Goal: Task Accomplishment & Management: Manage account settings

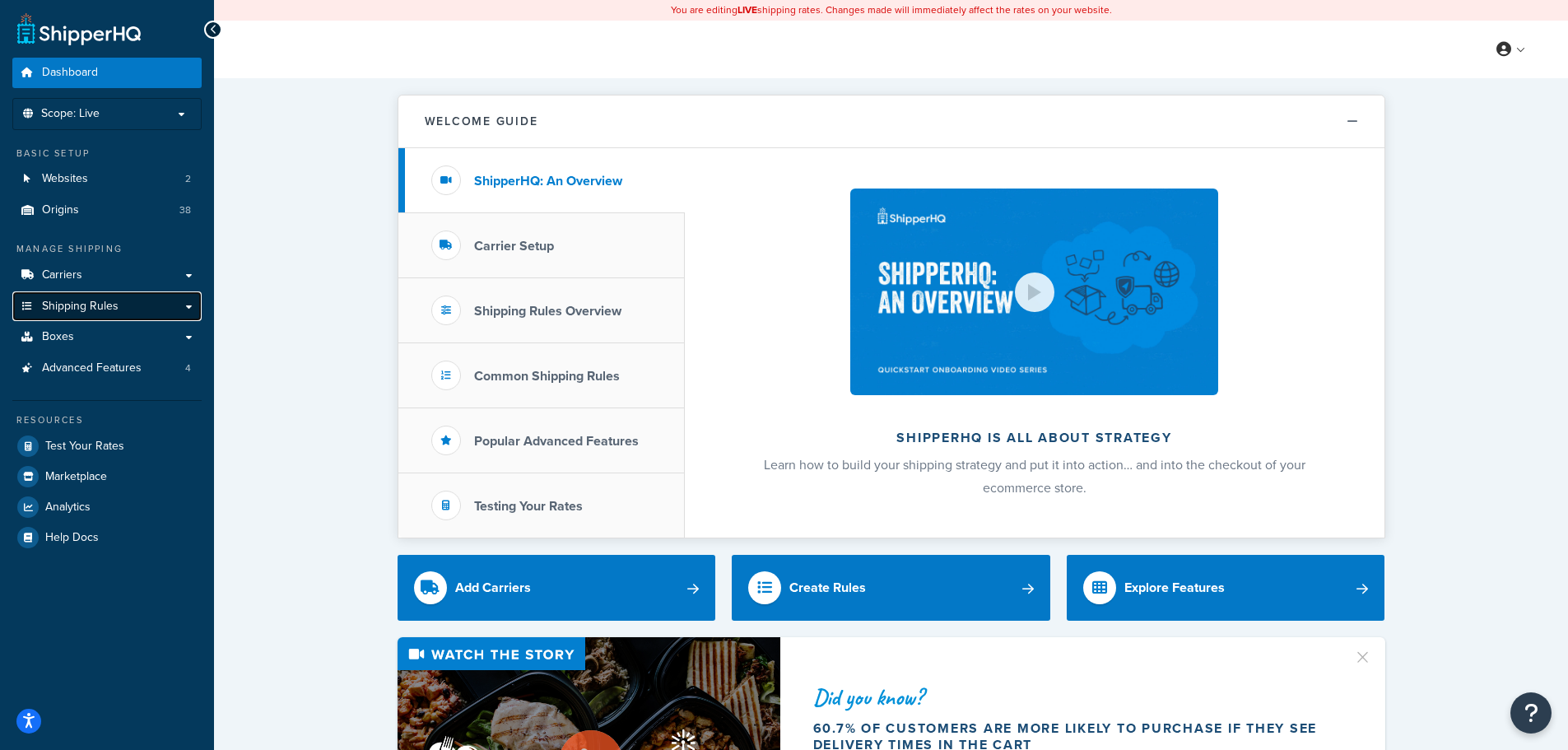
click at [94, 306] on span "Shipping Rules" at bounding box center [80, 306] width 77 height 14
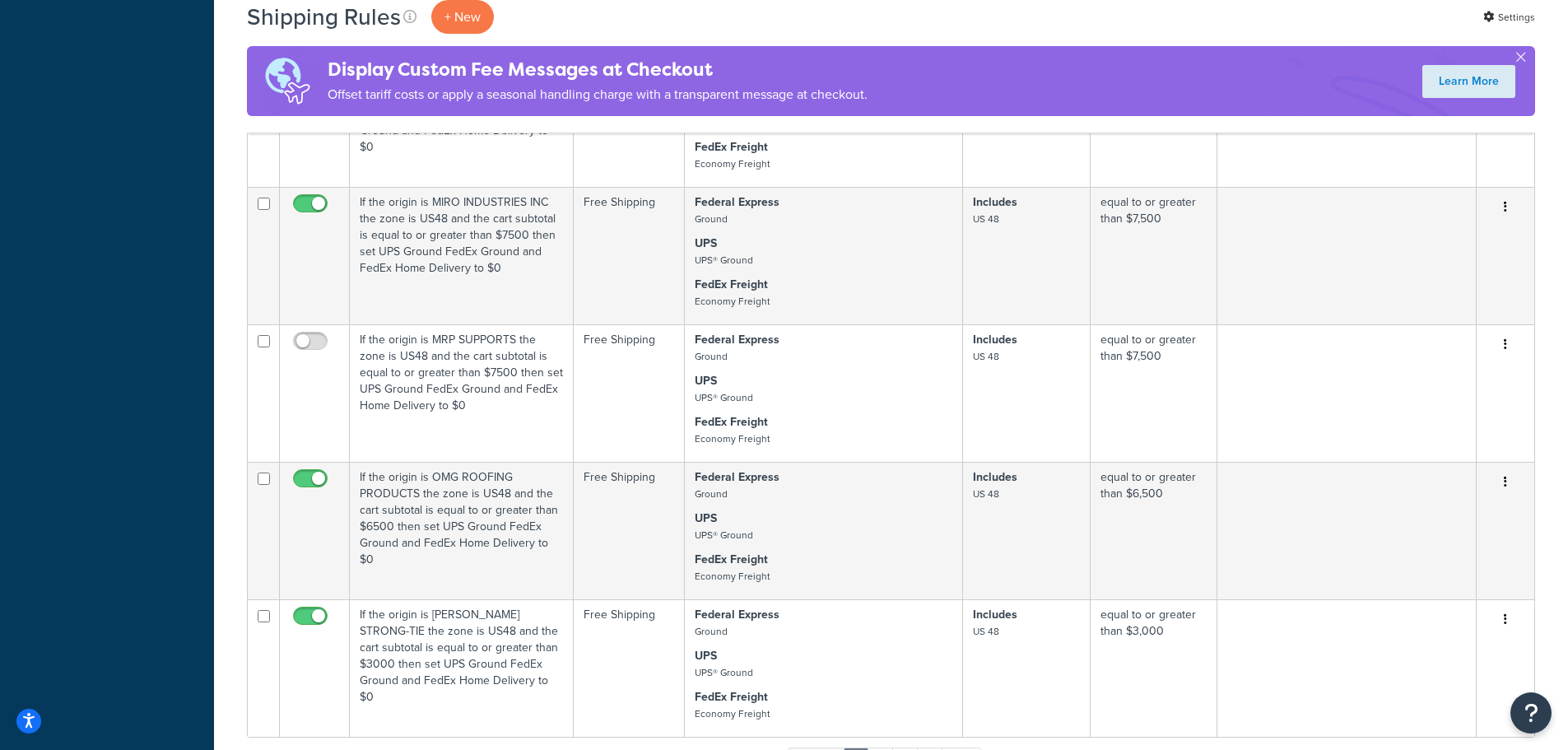
scroll to position [1498, 0]
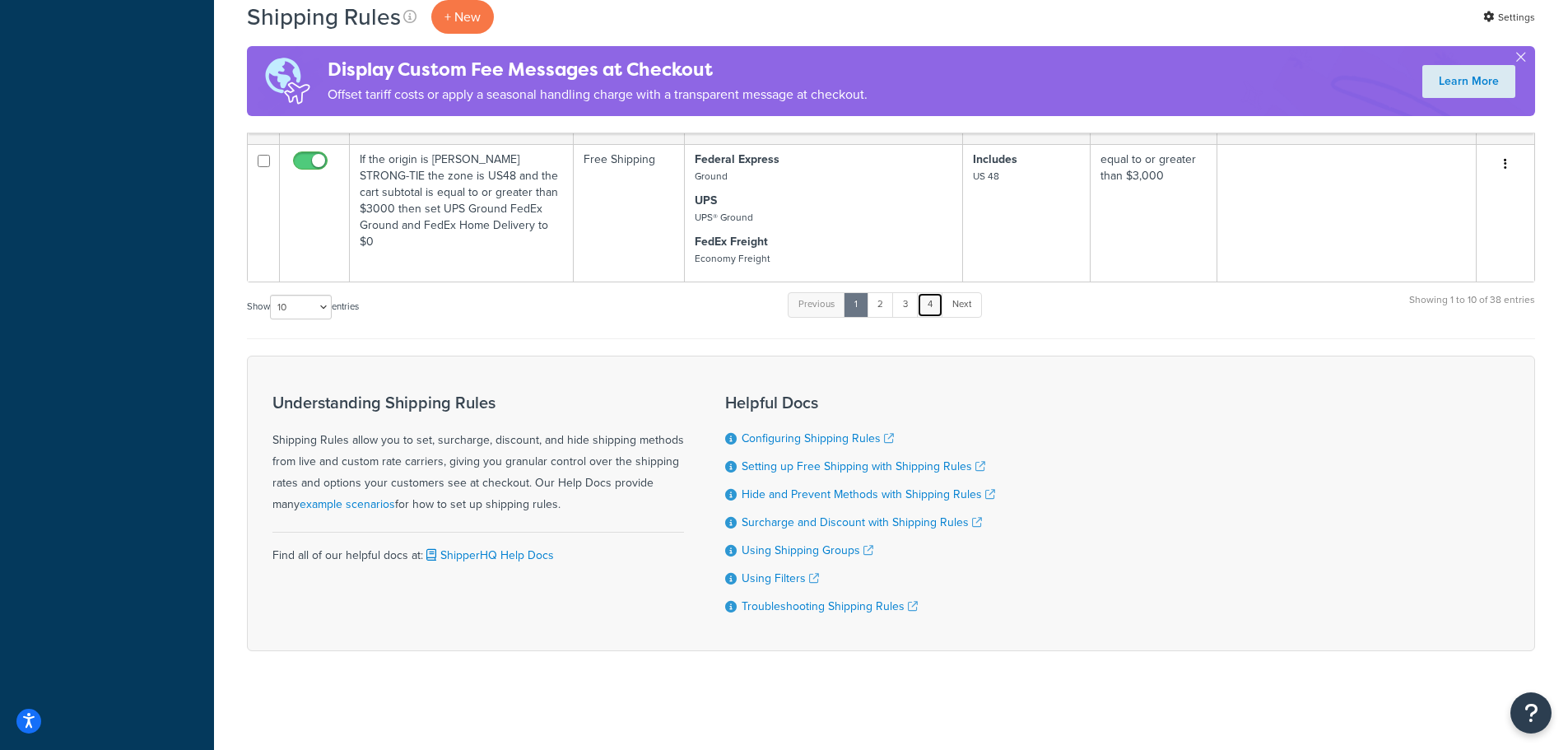
click at [929, 299] on link "4" at bounding box center [930, 304] width 26 height 25
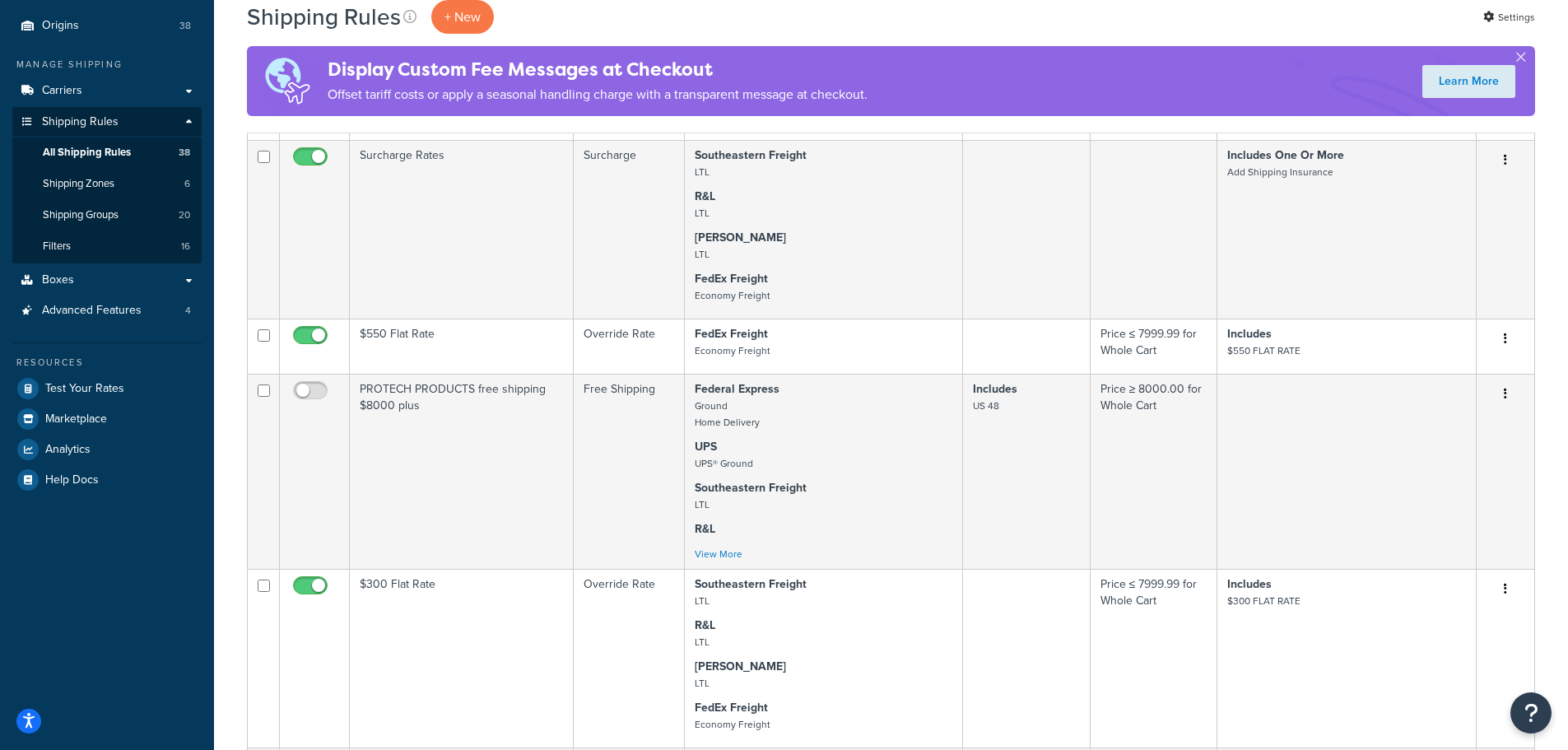
scroll to position [0, 0]
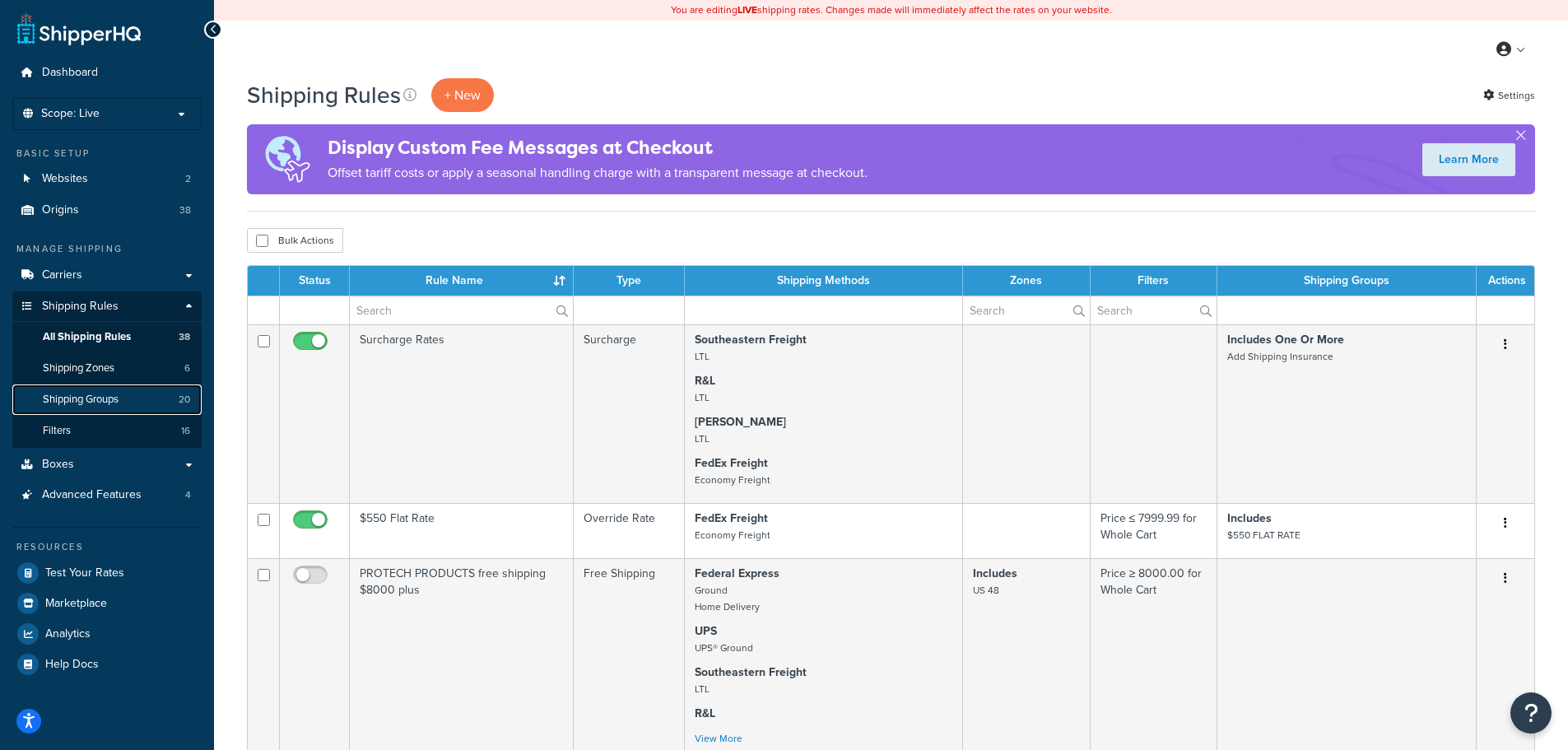
click at [82, 395] on span "Shipping Groups" at bounding box center [81, 400] width 76 height 14
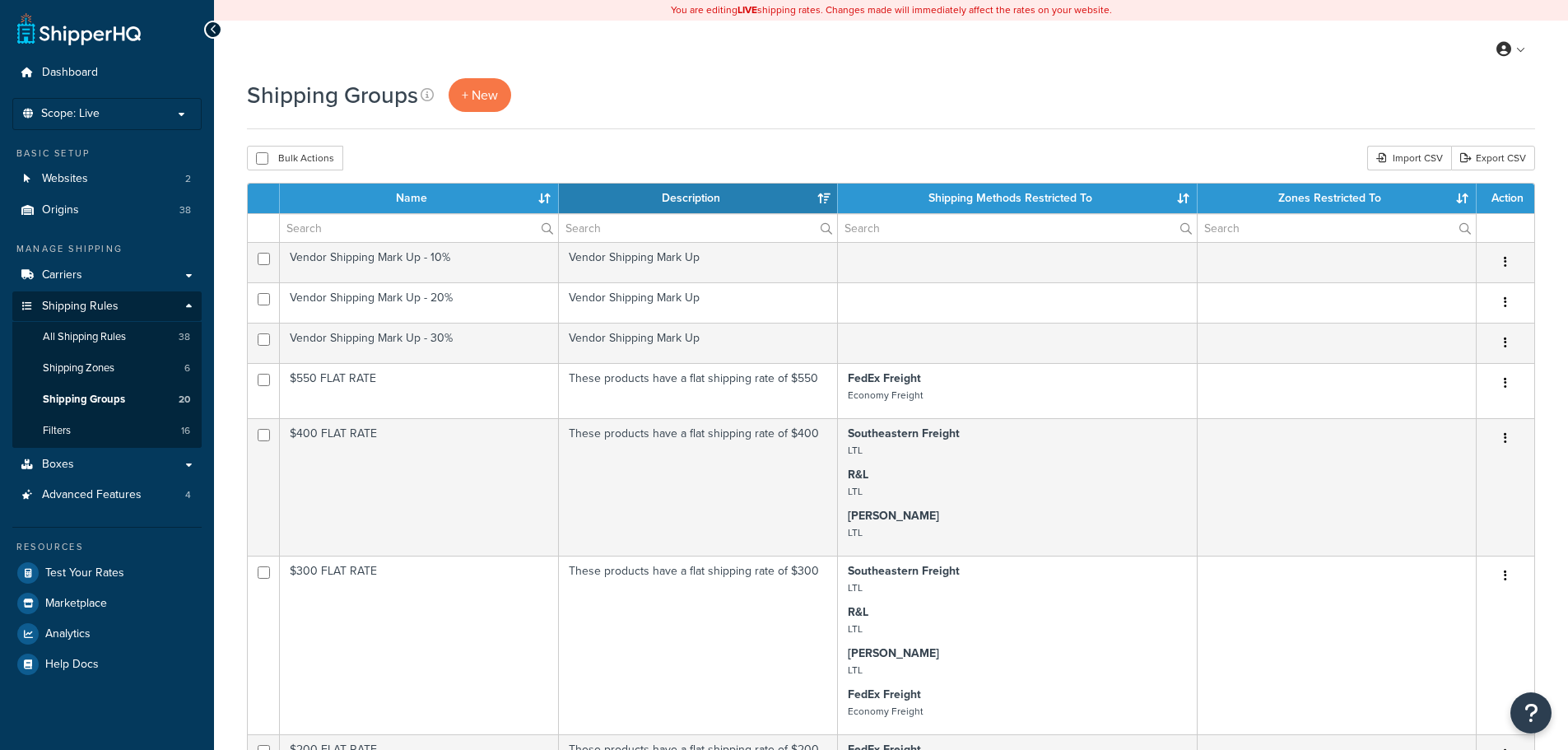
select select "15"
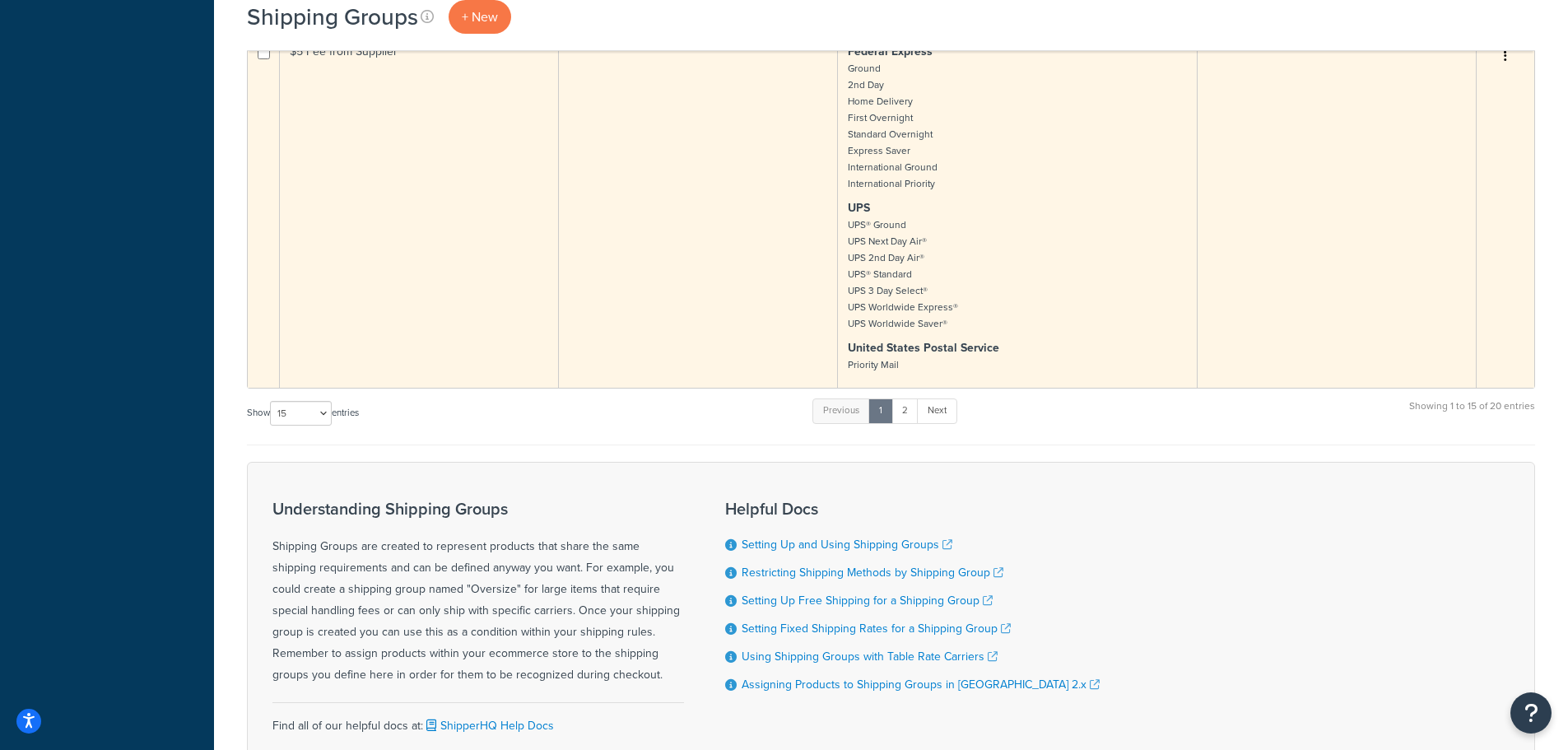
scroll to position [1317, 0]
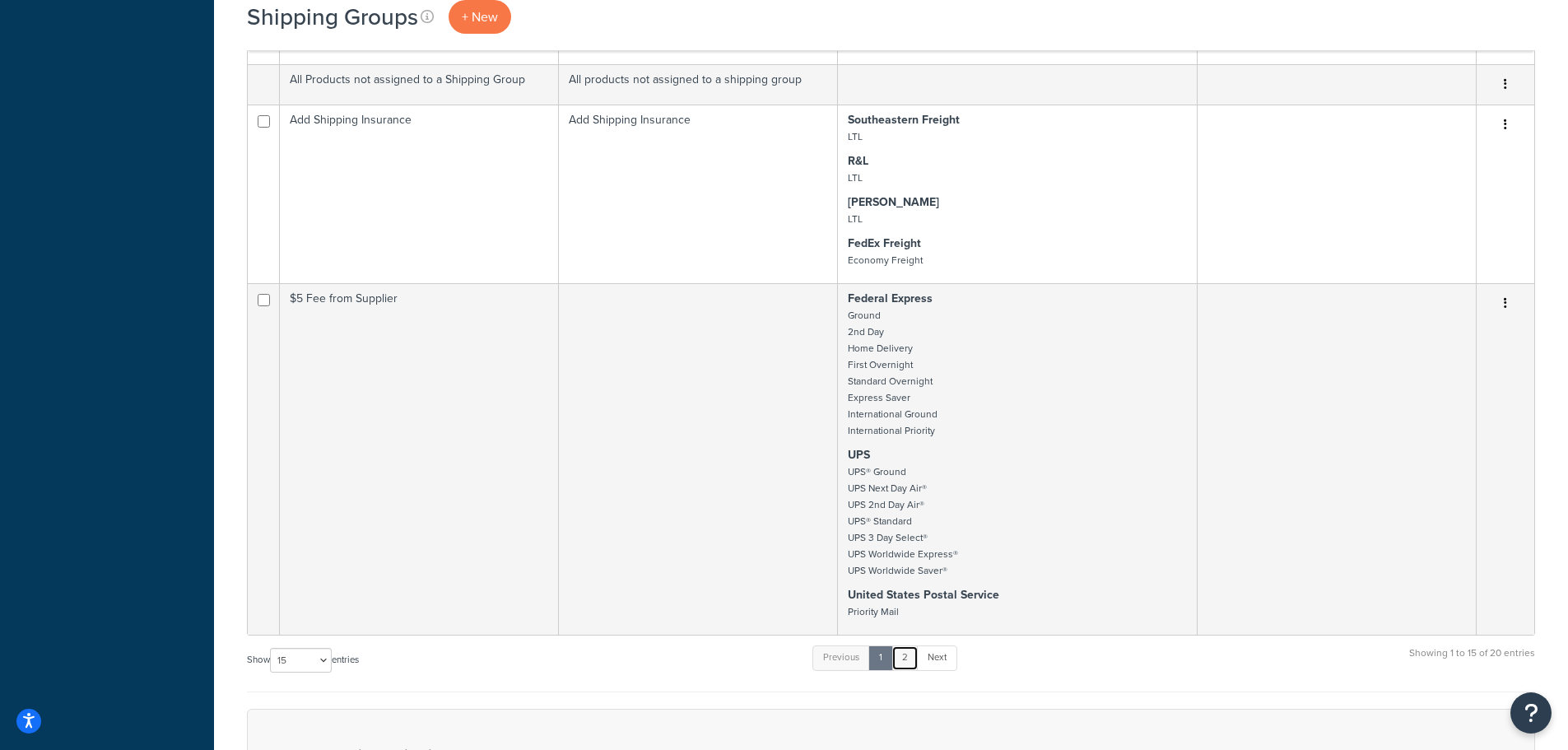
click at [908, 658] on link "2" at bounding box center [904, 658] width 27 height 25
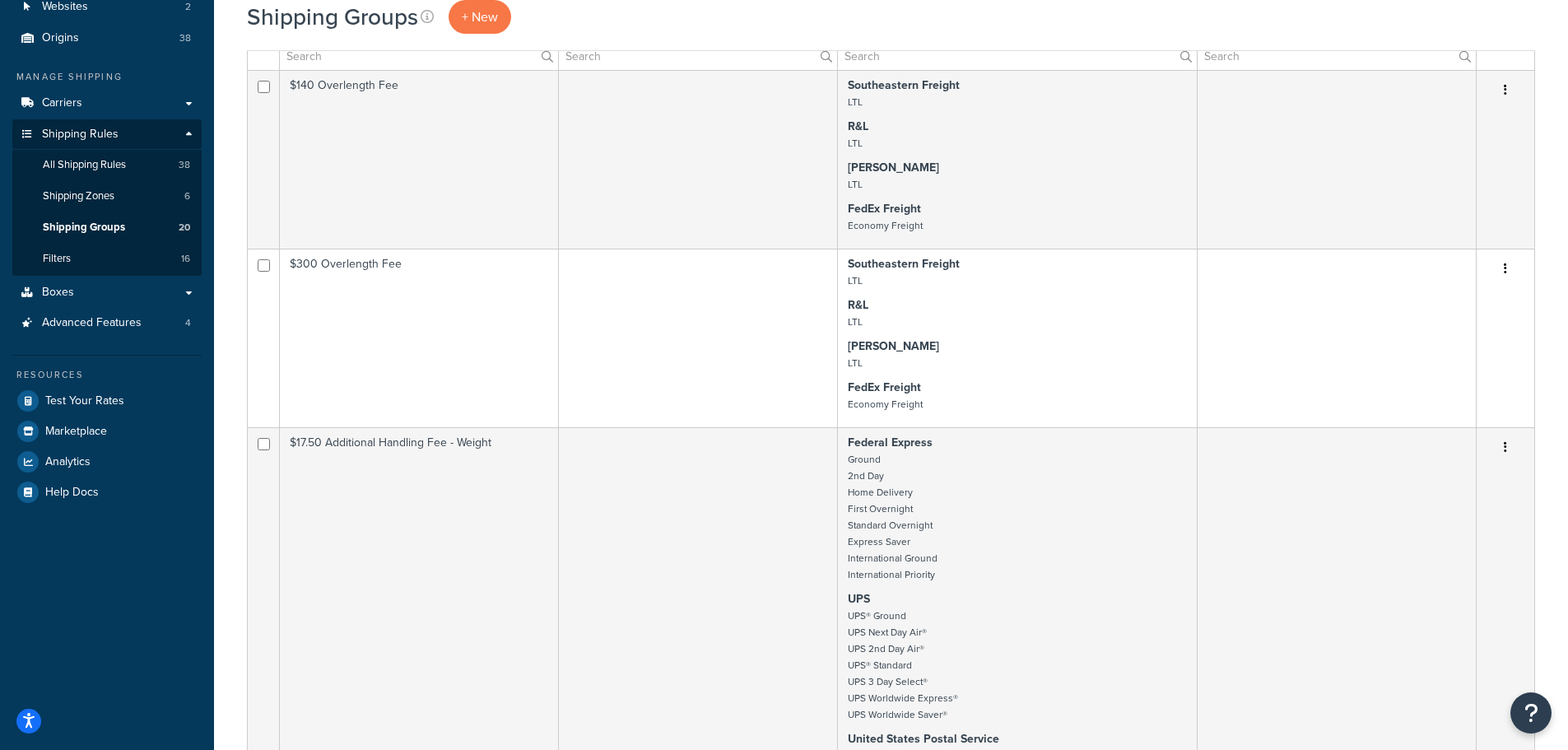
scroll to position [0, 0]
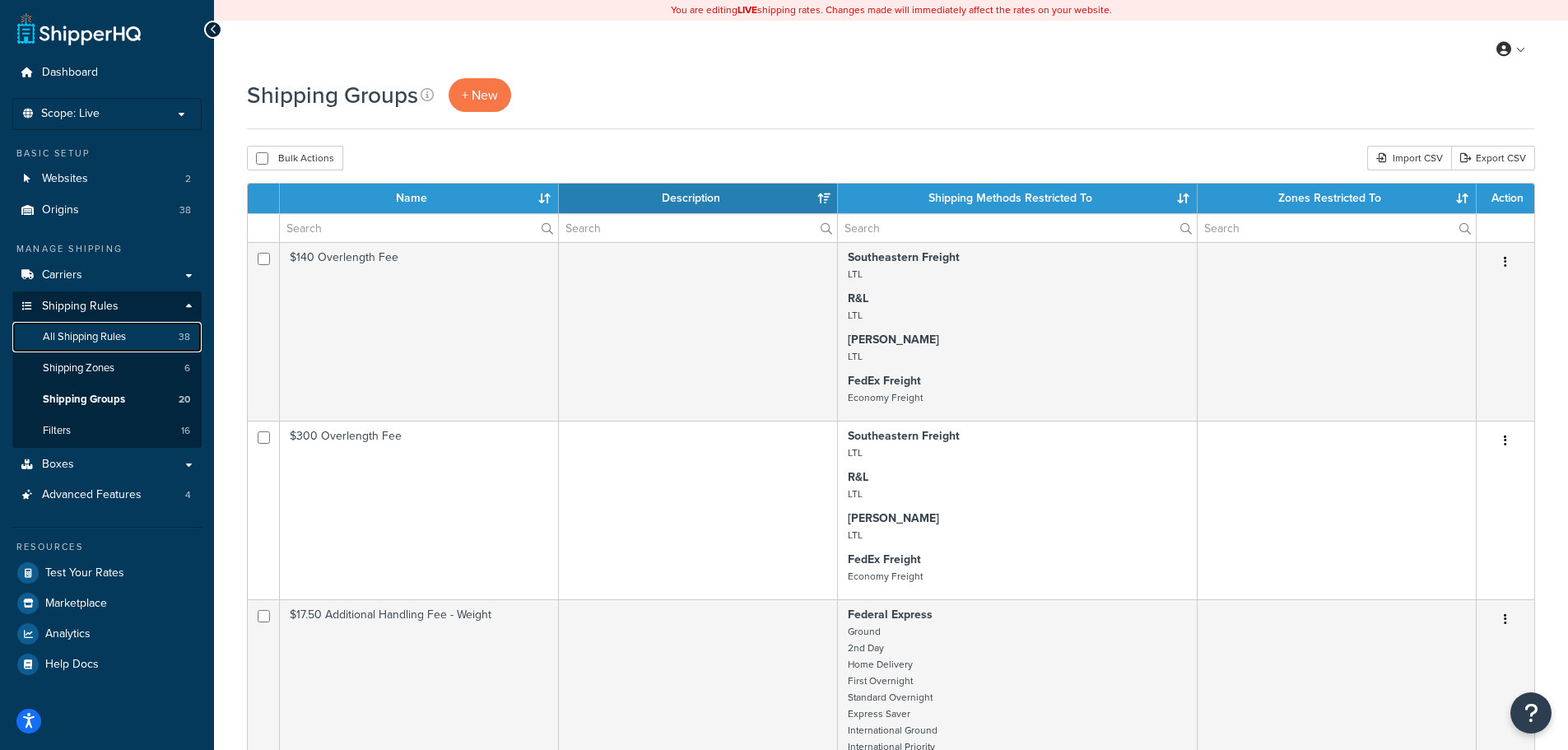
click at [93, 335] on span "All Shipping Rules" at bounding box center [84, 337] width 83 height 14
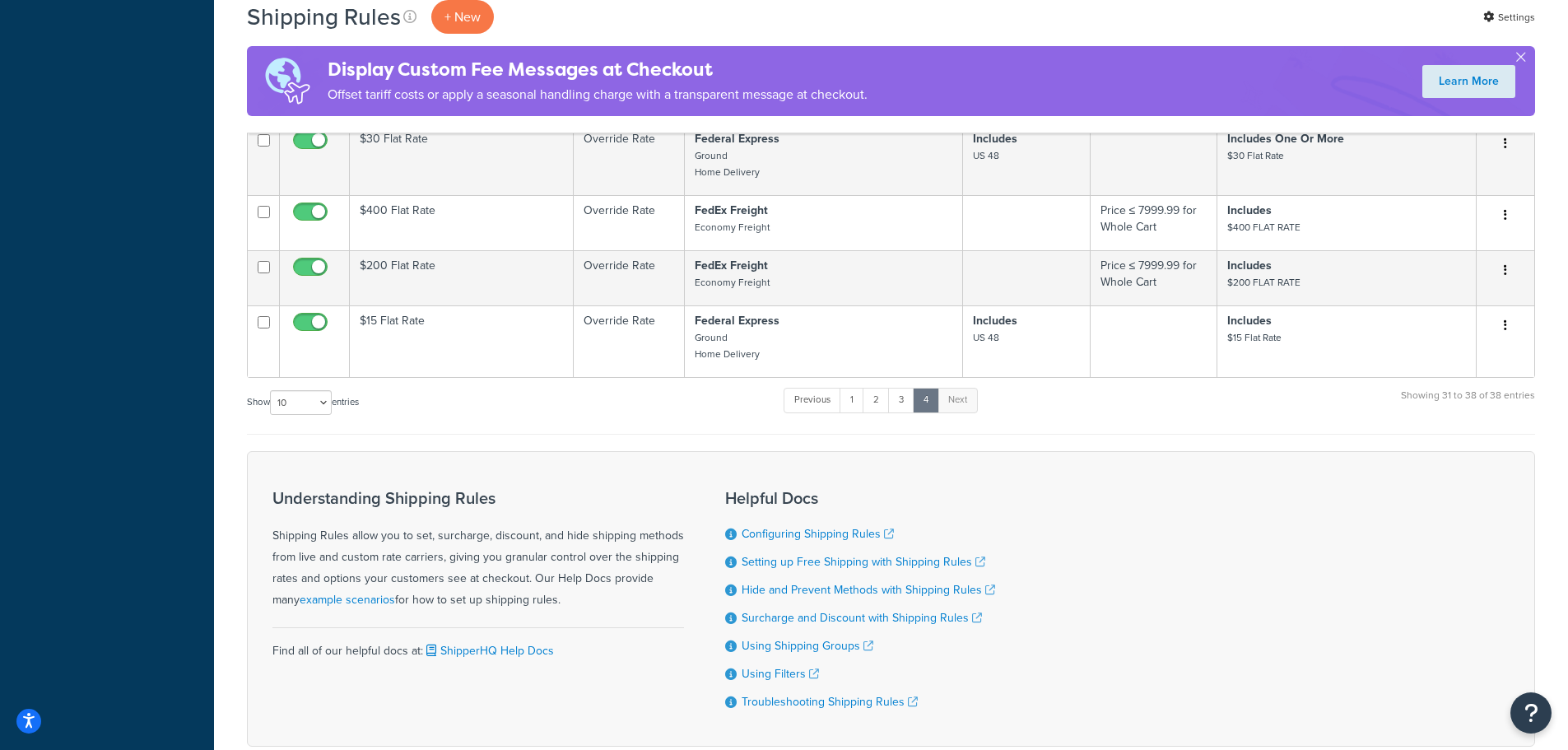
scroll to position [910, 0]
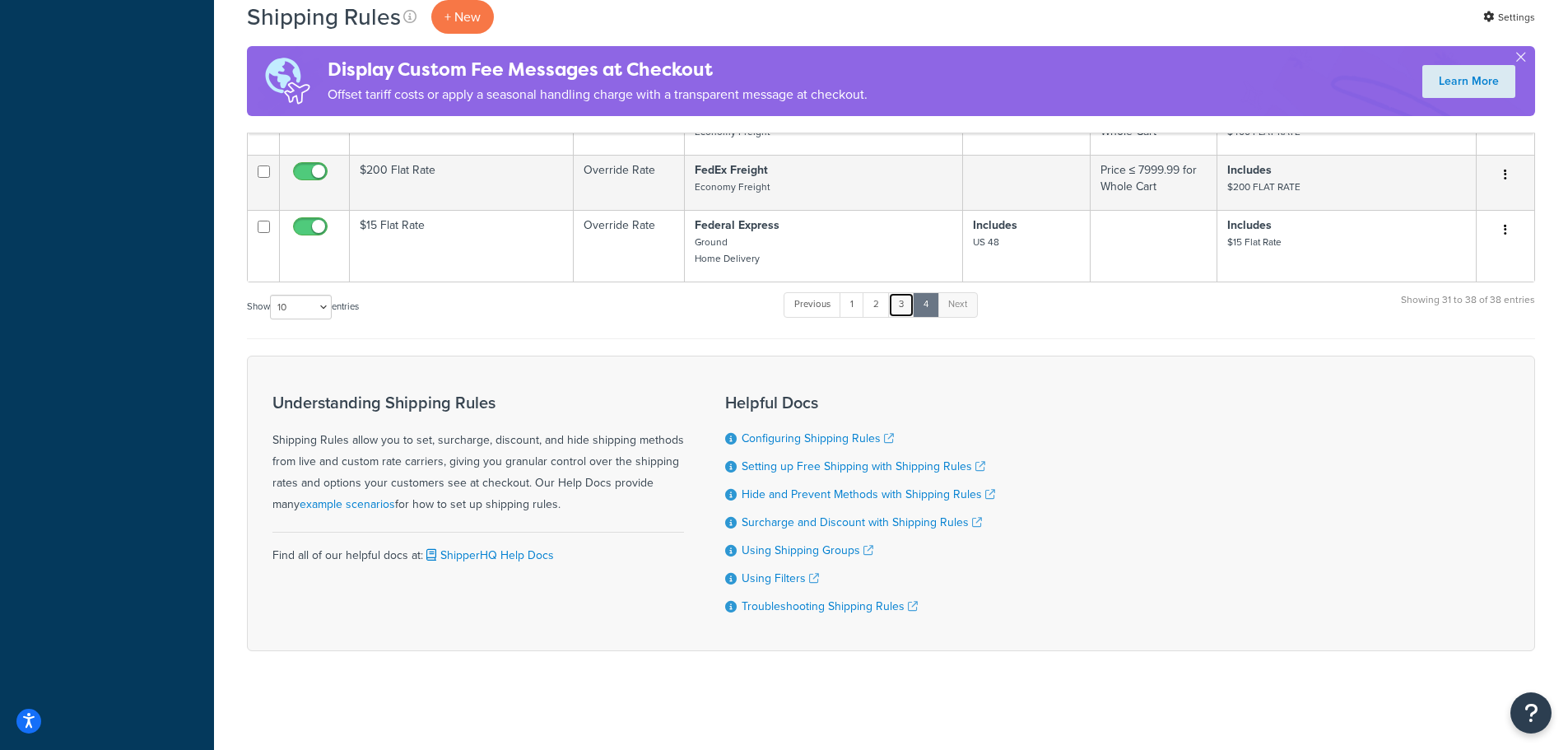
click at [904, 299] on link "3" at bounding box center [902, 304] width 26 height 25
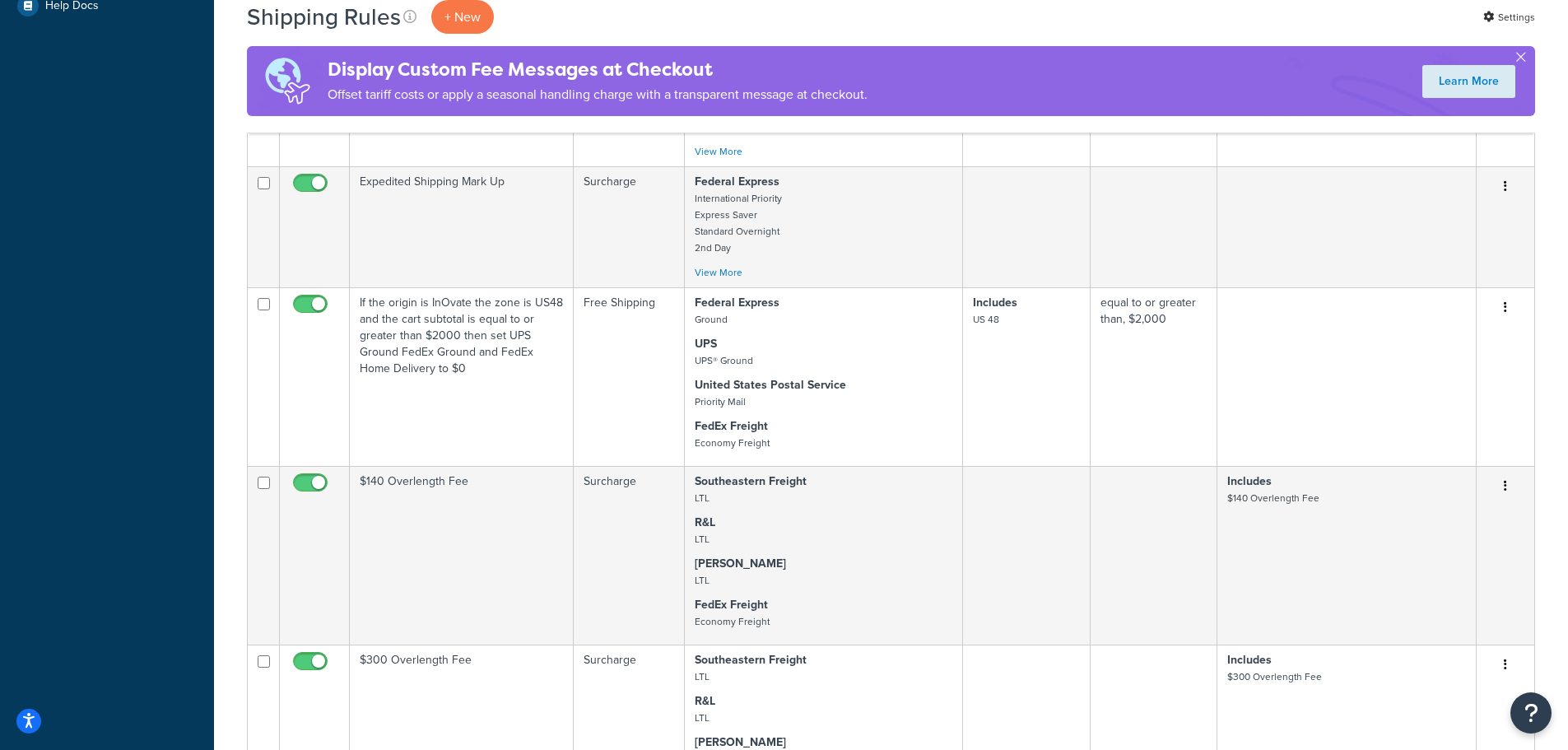
scroll to position [1400, 0]
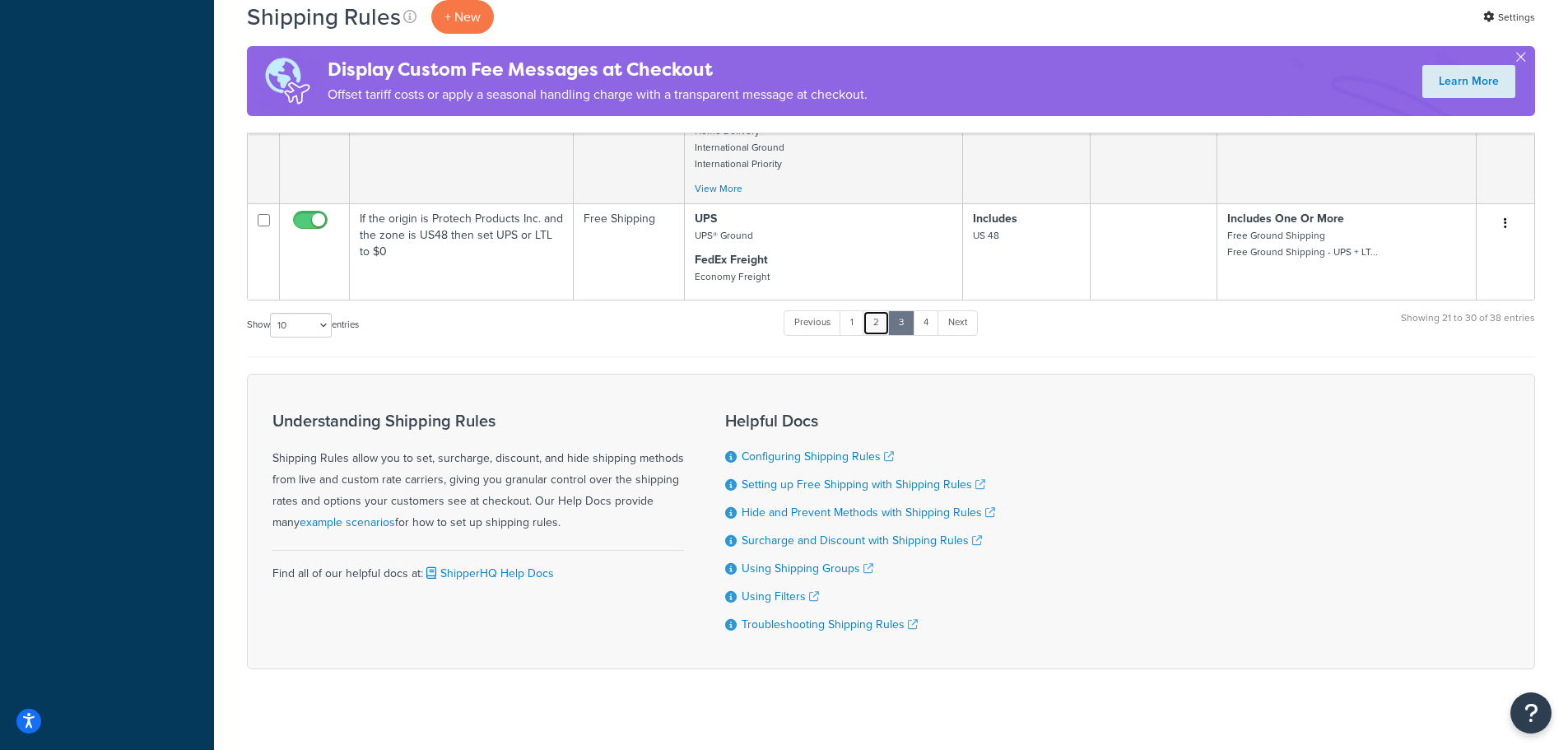
click at [877, 320] on link "2" at bounding box center [876, 323] width 27 height 25
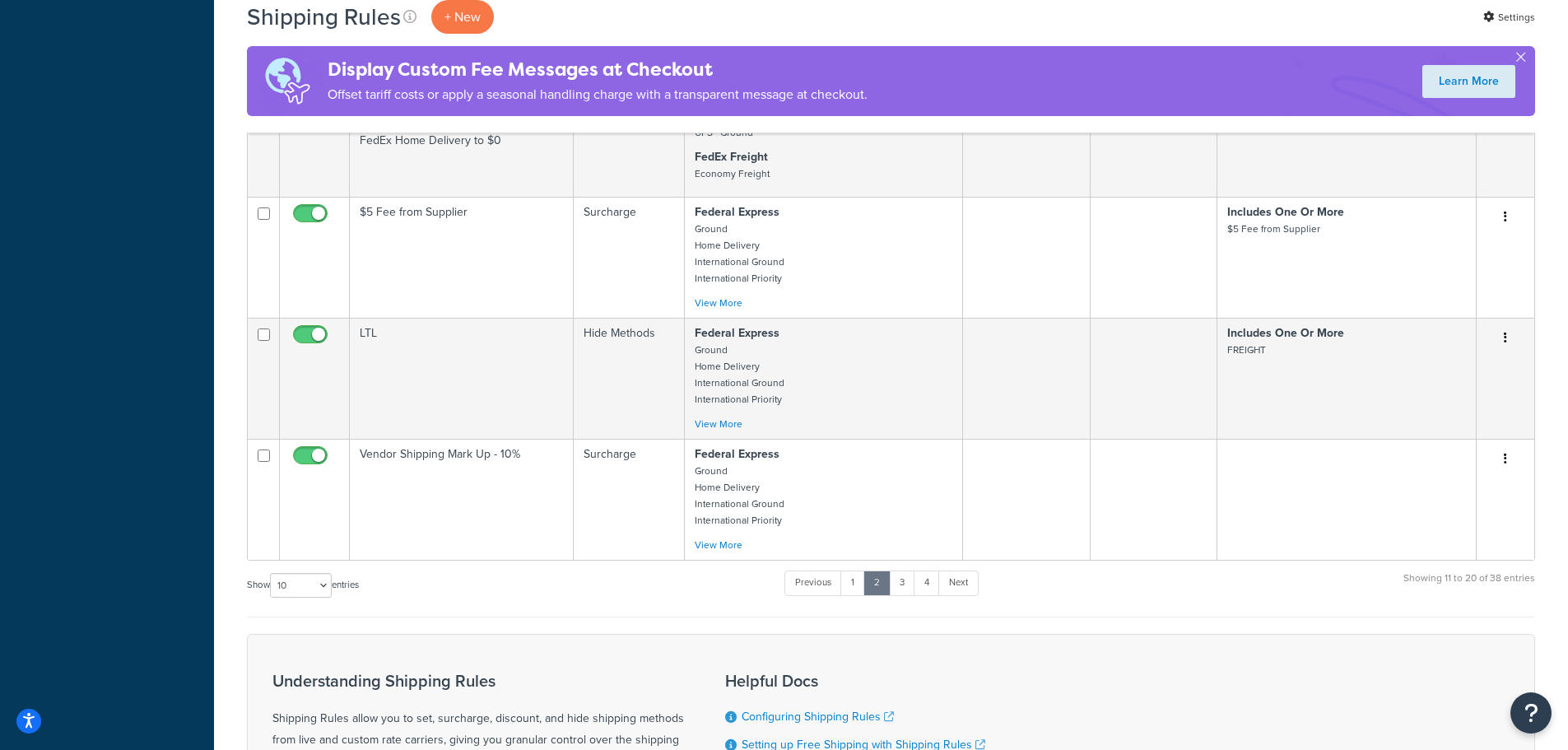
scroll to position [1071, 0]
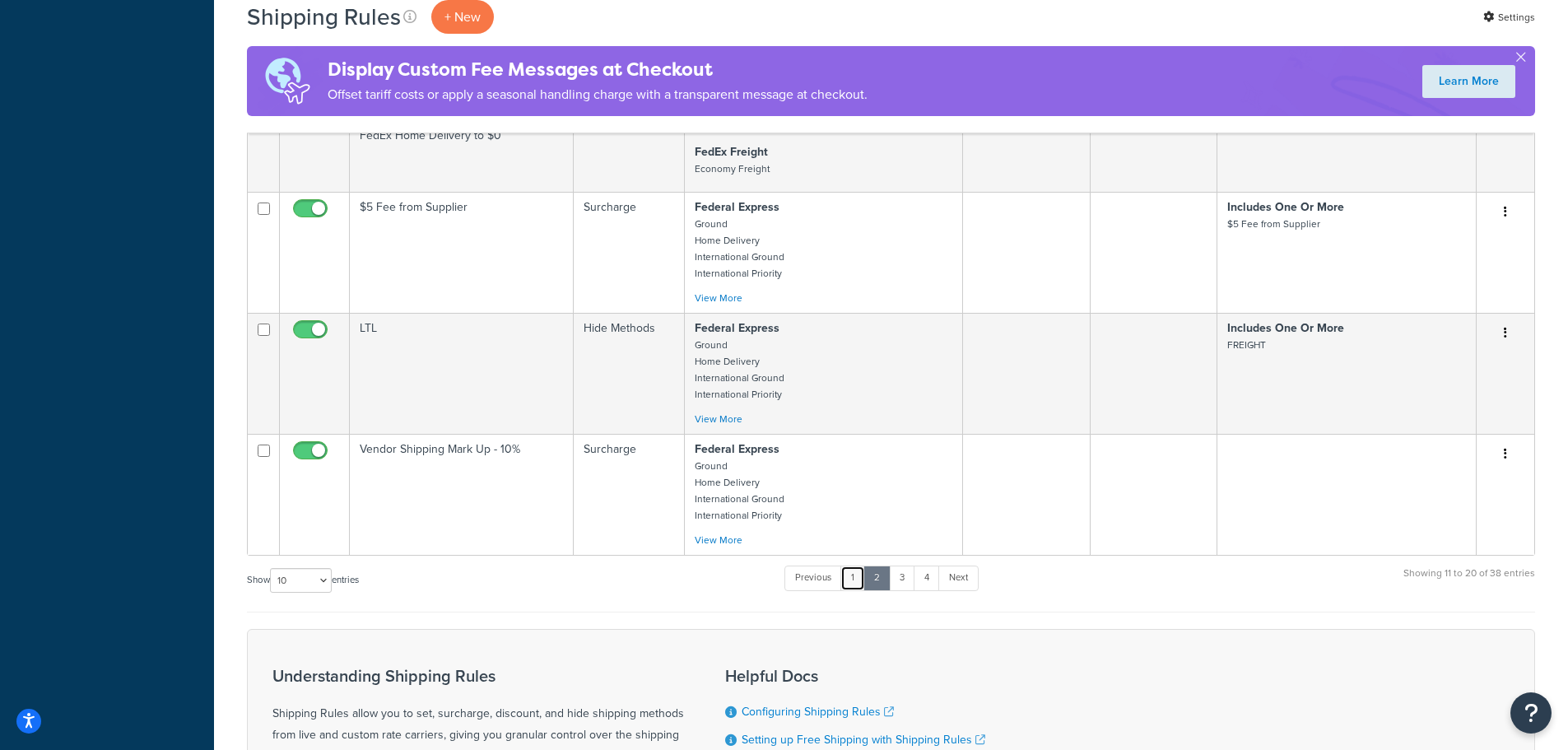
click at [864, 578] on link "1" at bounding box center [853, 578] width 25 height 25
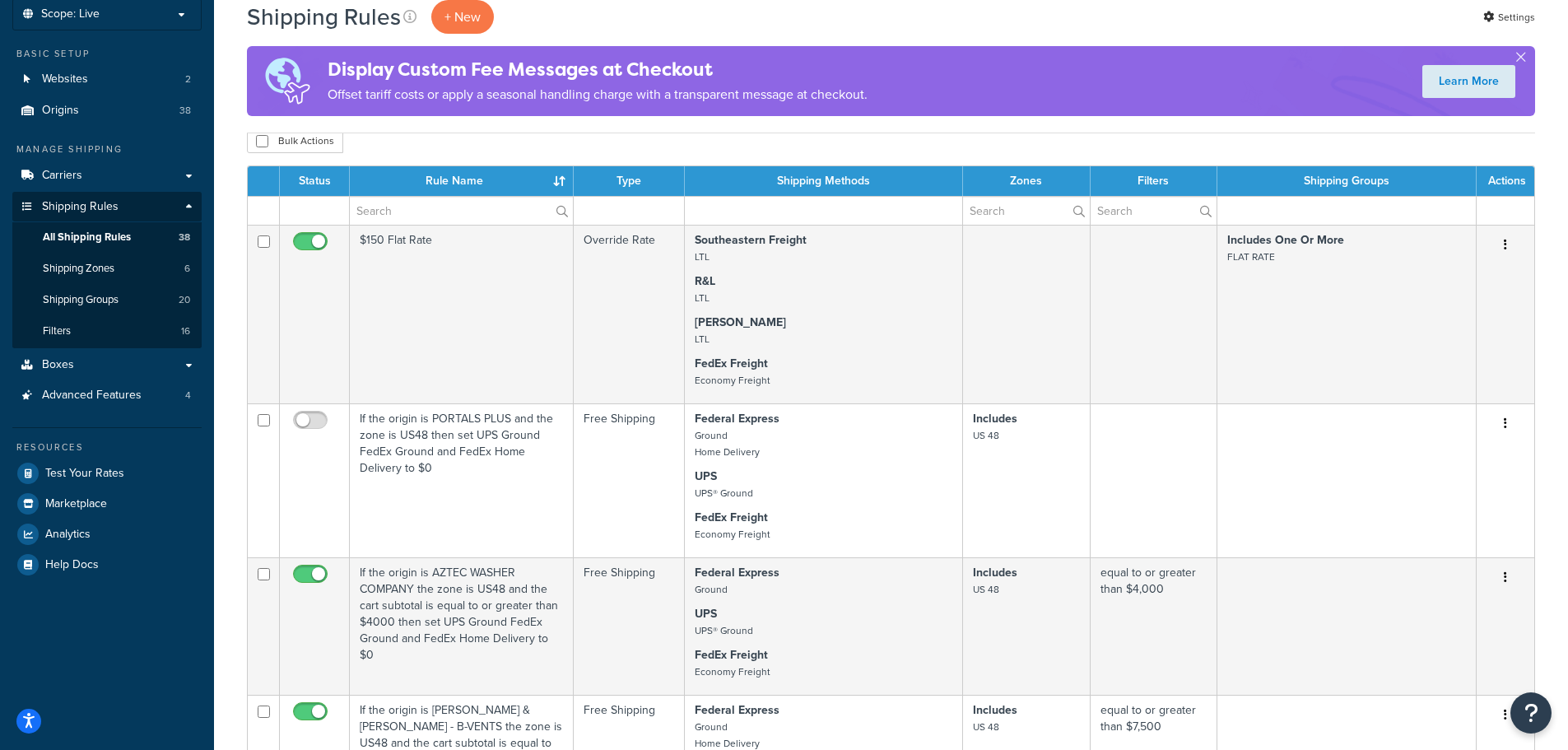
scroll to position [0, 0]
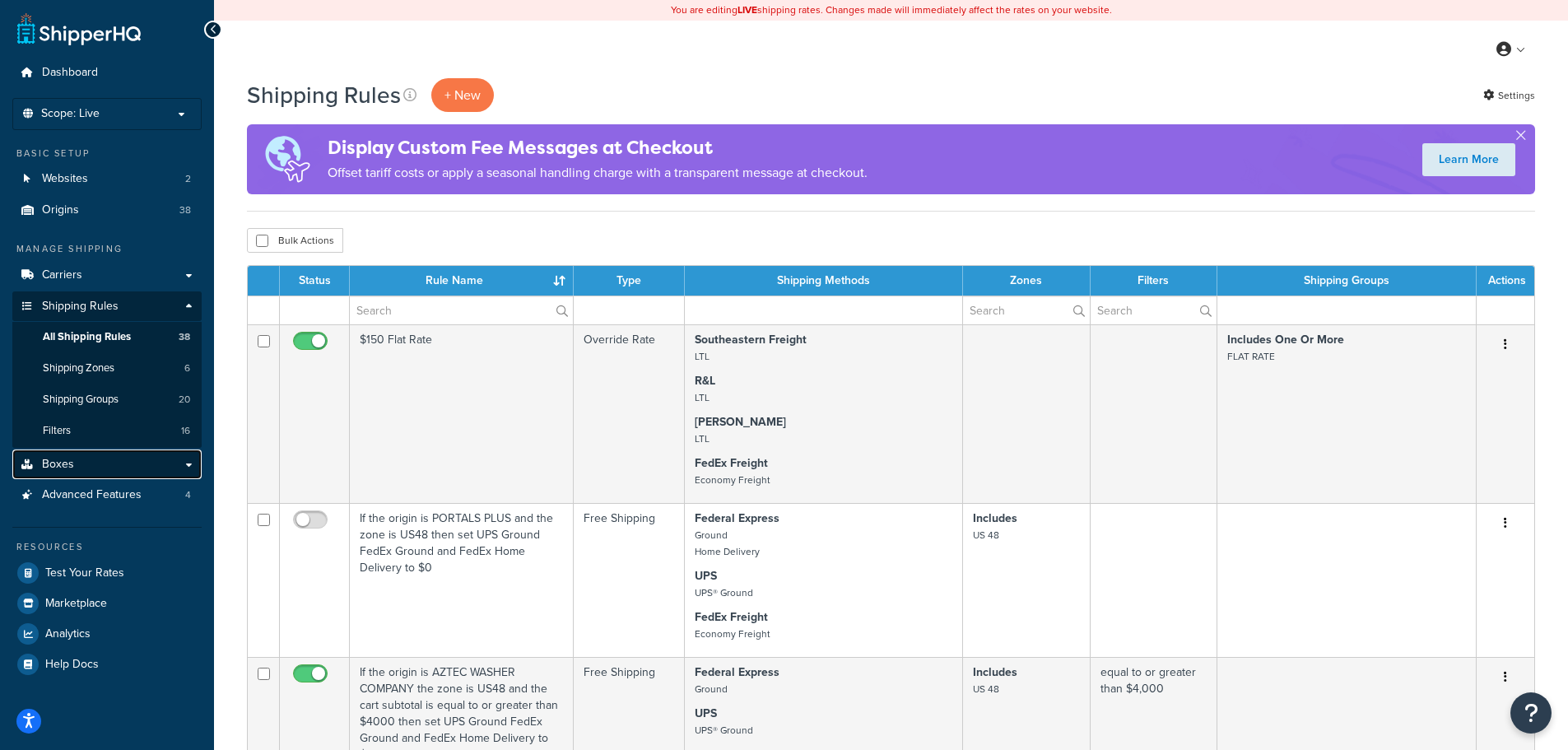
click at [74, 469] on link "Boxes" at bounding box center [107, 464] width 189 height 31
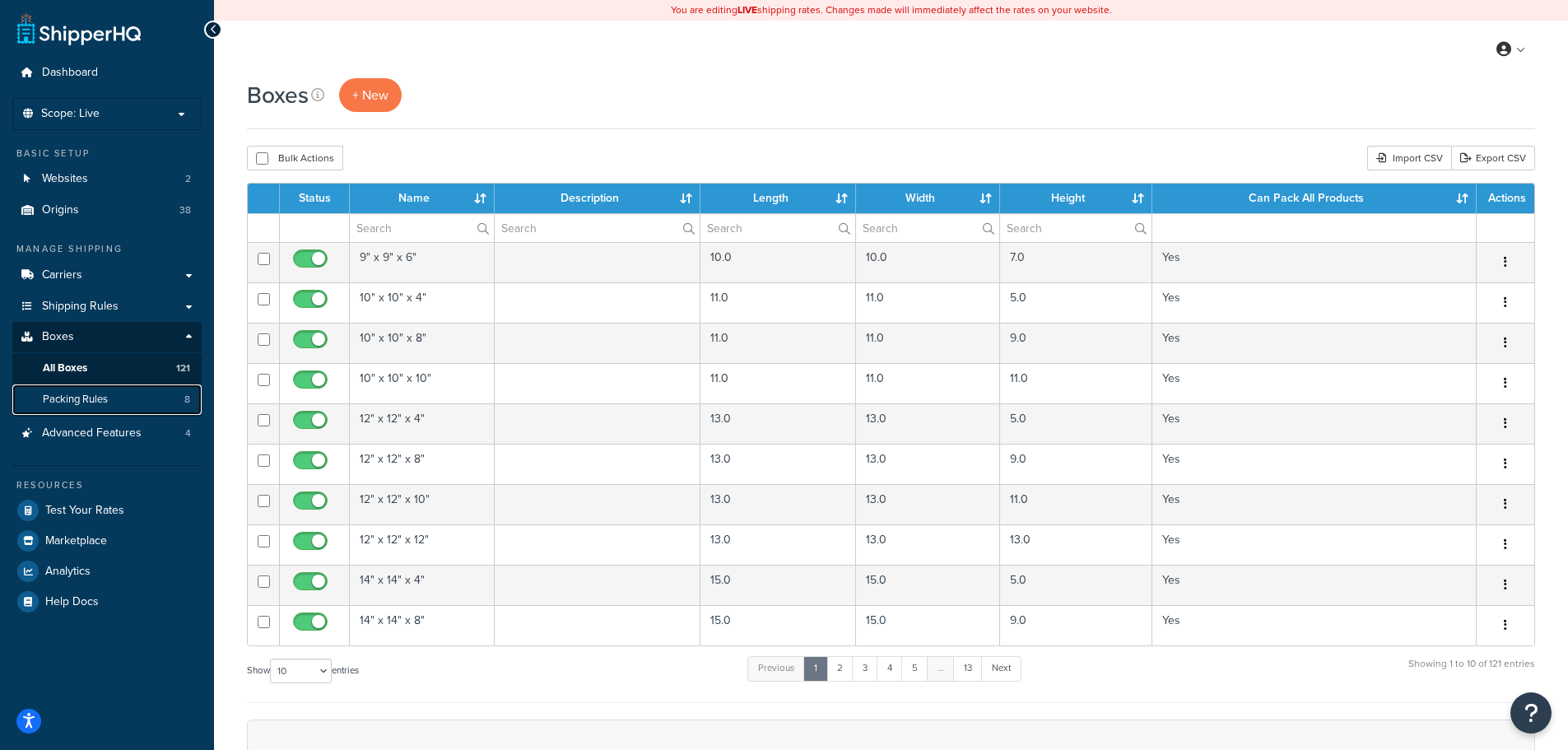
click at [73, 395] on span "Packing Rules" at bounding box center [75, 400] width 65 height 14
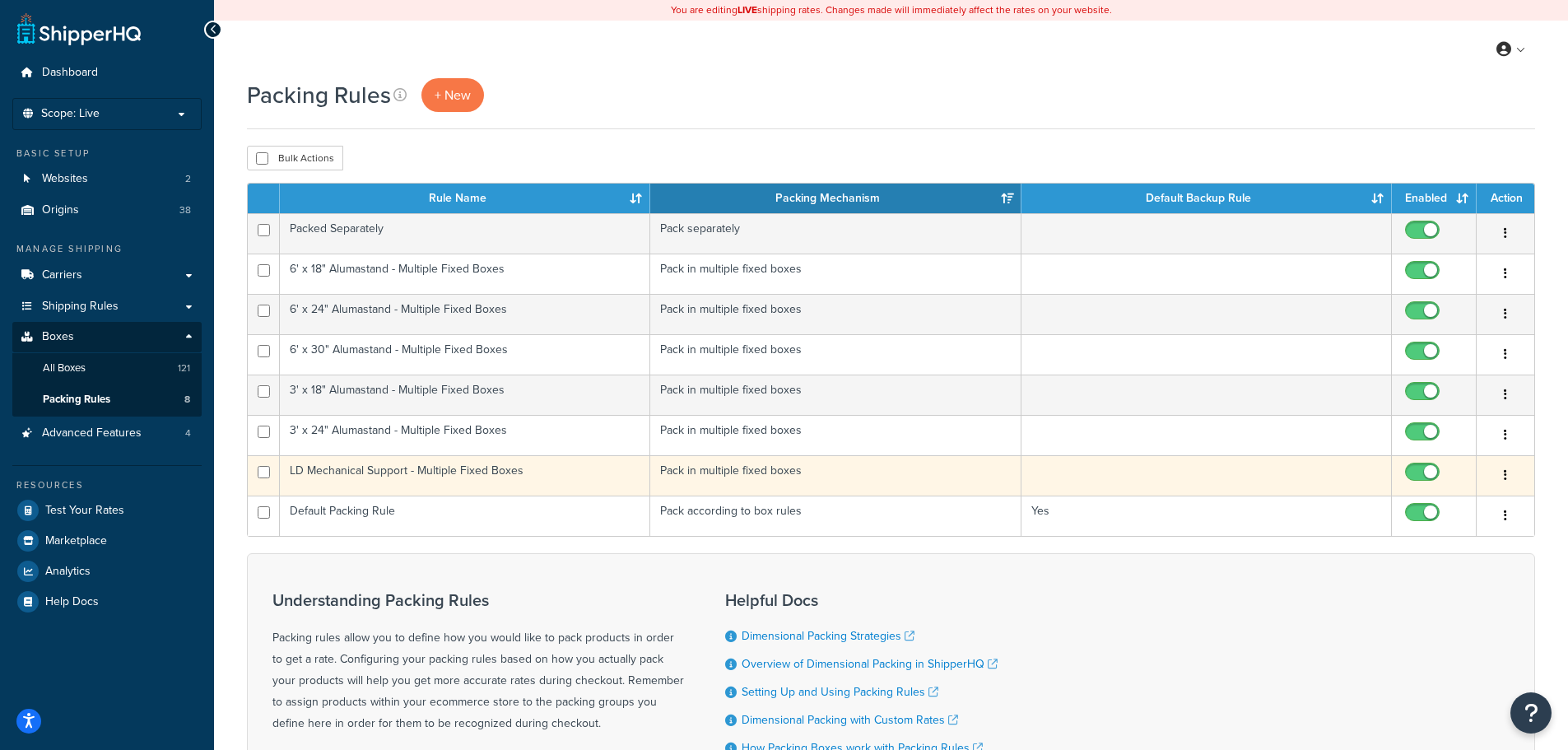
click at [1506, 473] on icon "button" at bounding box center [1506, 475] width 4 height 11
click at [1438, 539] on link "Duplicate" at bounding box center [1439, 543] width 130 height 33
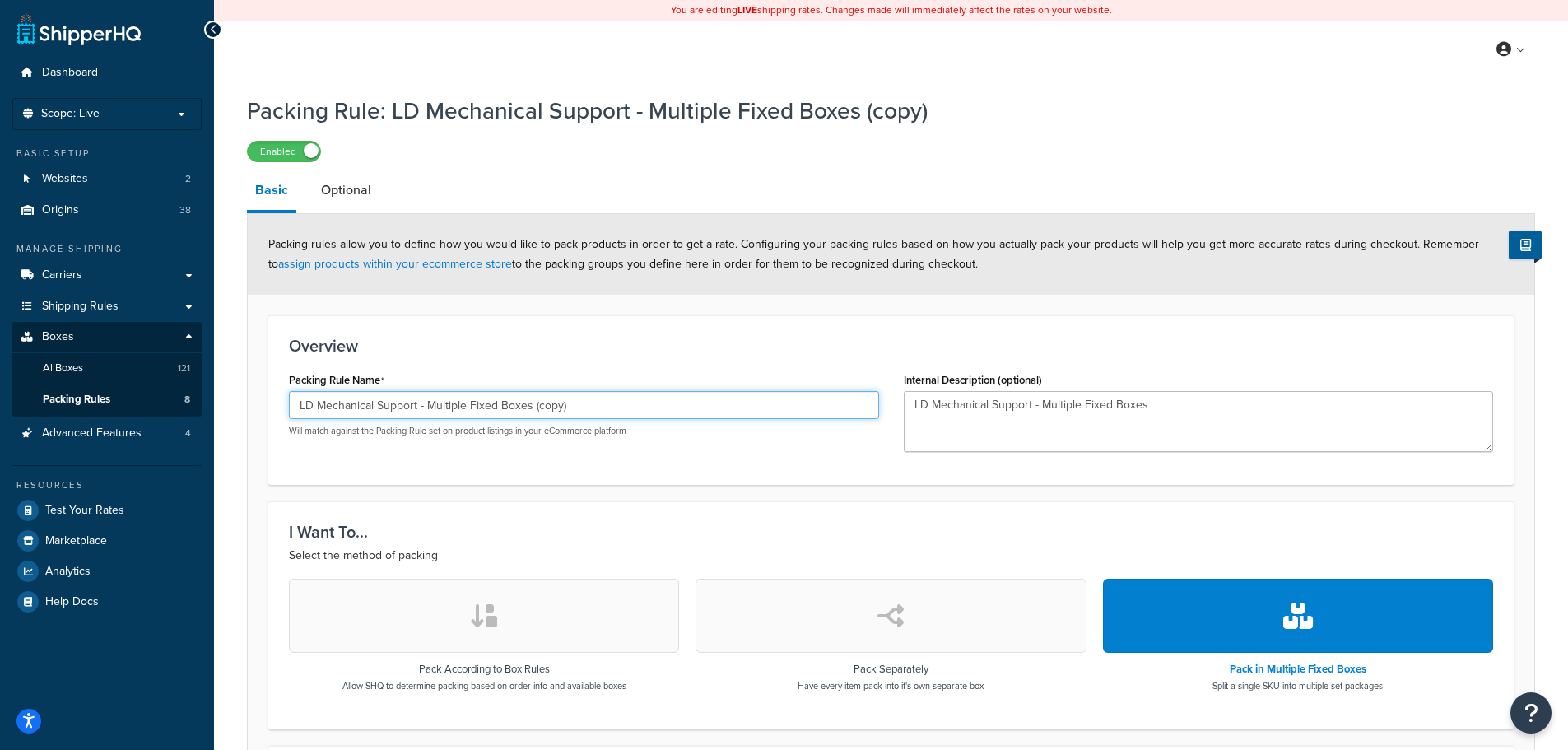
drag, startPoint x: 588, startPoint y: 404, endPoint x: 0, endPoint y: 340, distance: 591.5
click at [0, 340] on div "Dashboard Scope: Live Basic Setup Websites 2 Origins 38 Manage Shipping Carrier…" at bounding box center [784, 588] width 1568 height 1176
type input "DryerJack & Vent Sealing Adaptor"
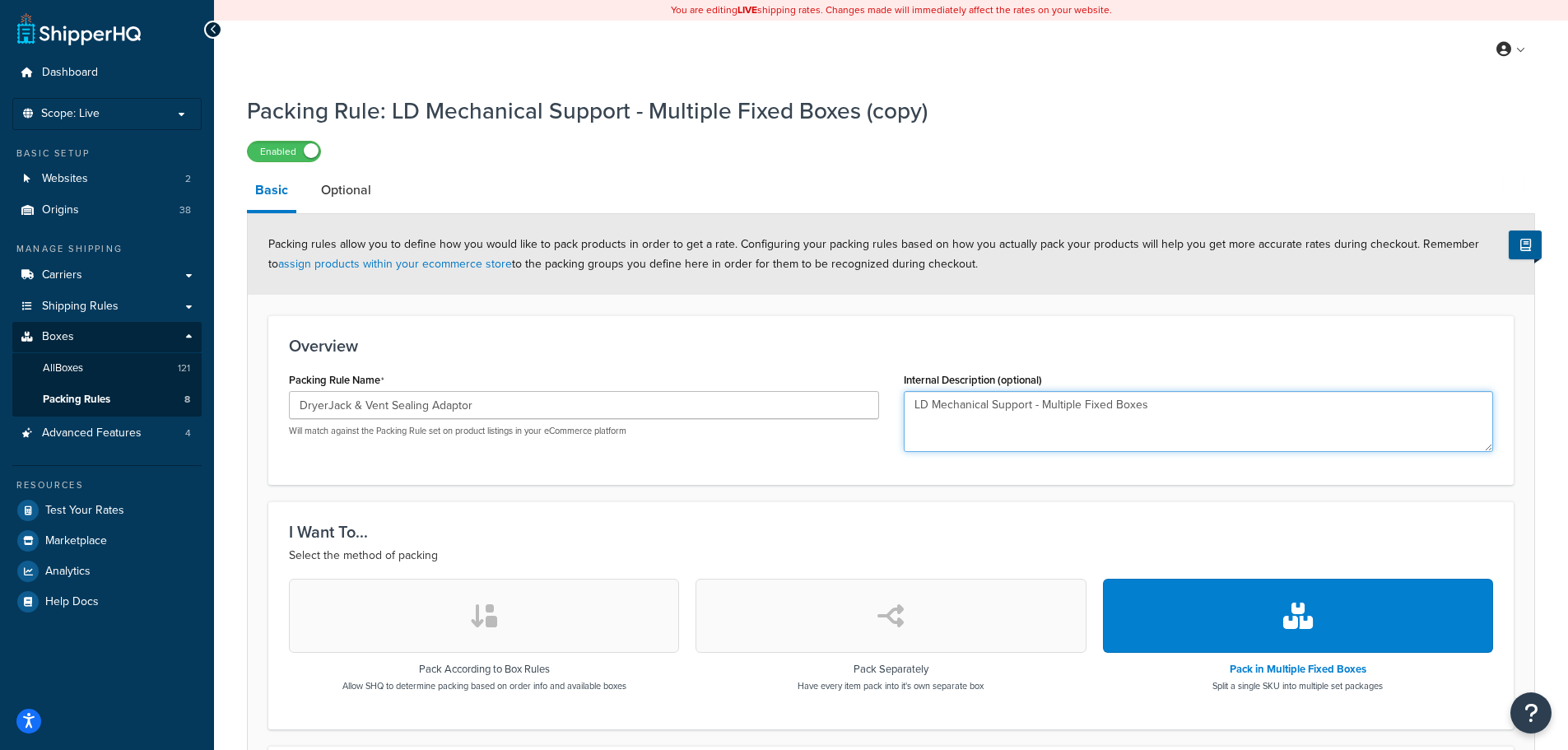
click at [1081, 401] on textarea "LD Mechanical Support - Multiple Fixed Boxes" at bounding box center [1198, 422] width 590 height 61
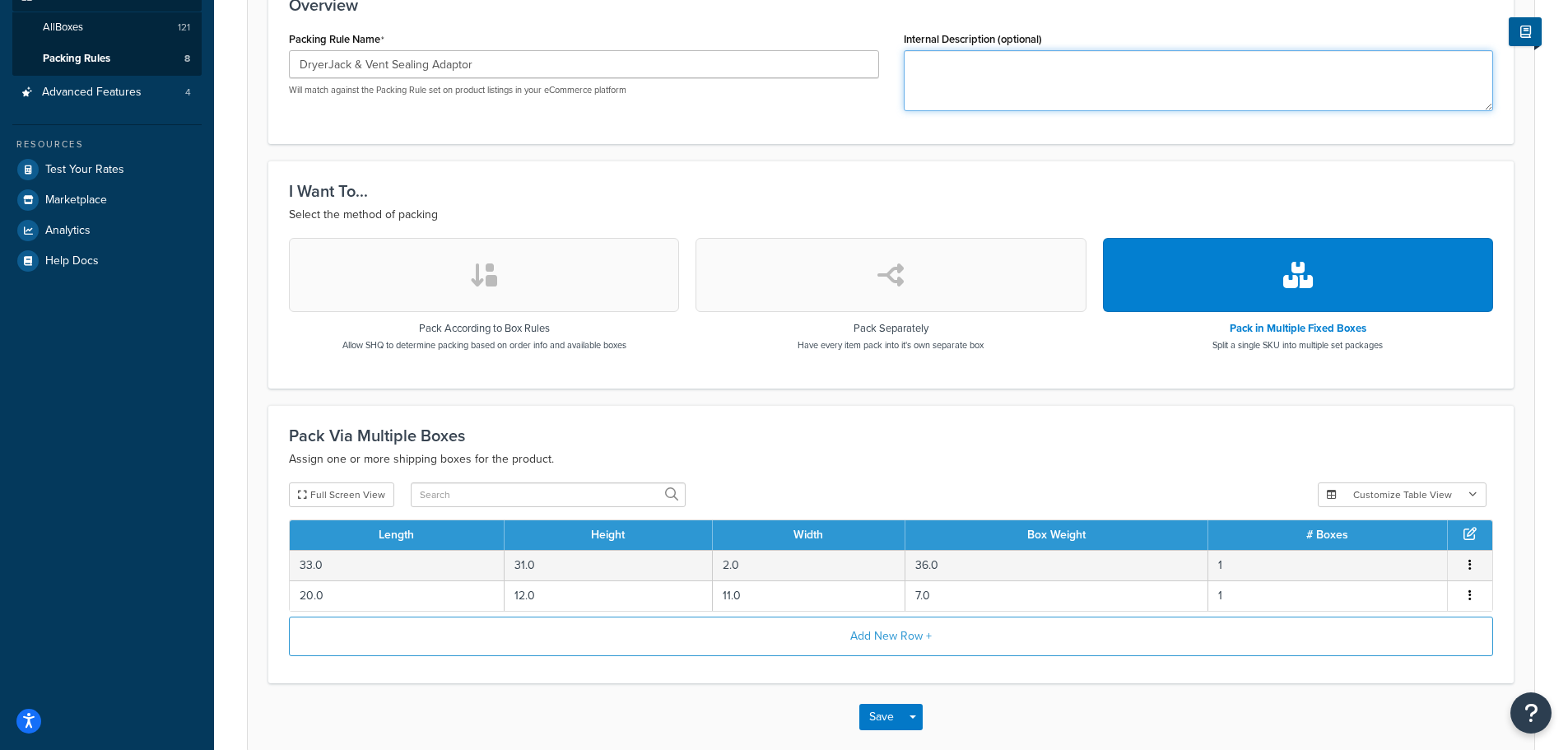
scroll to position [412, 0]
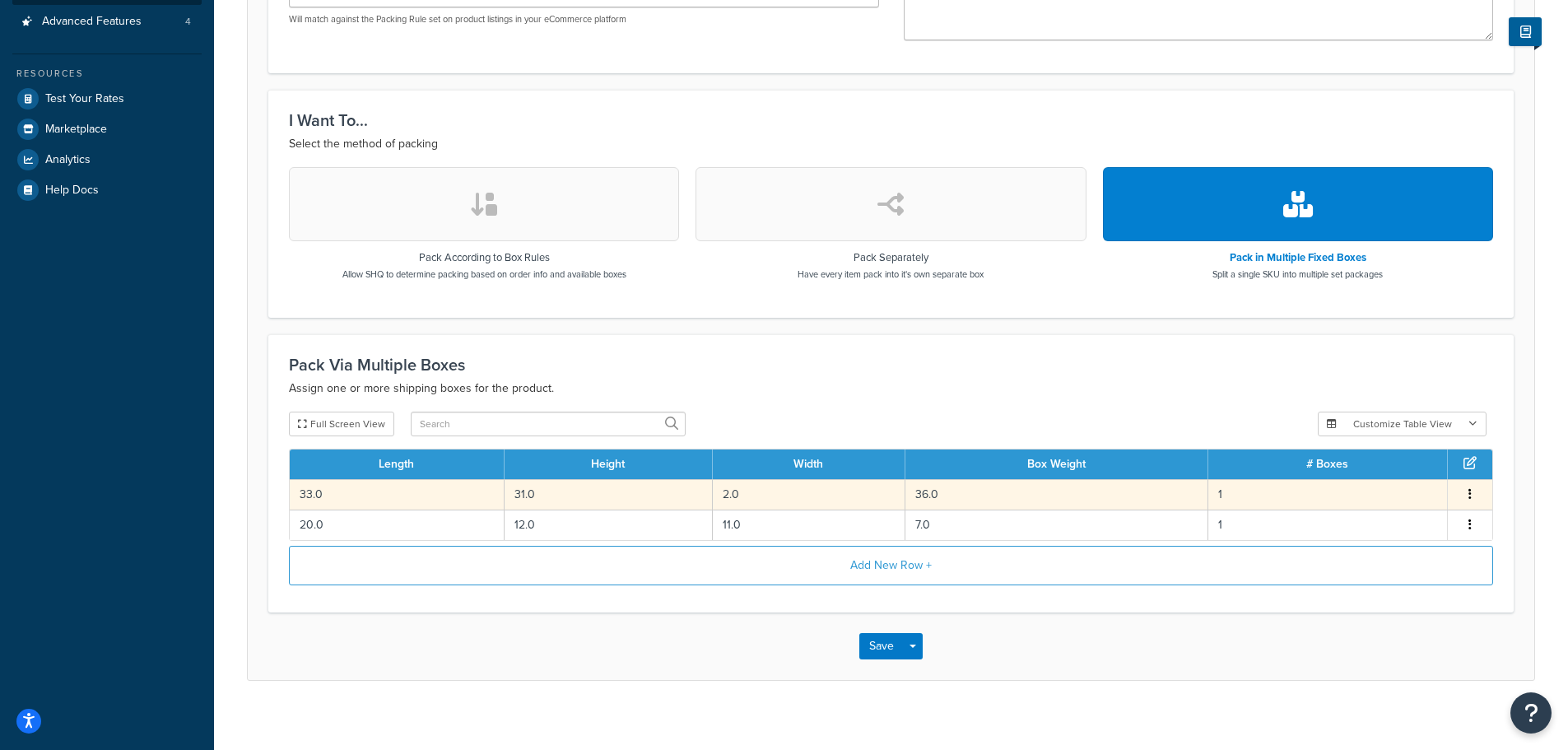
click at [1470, 495] on icon "button" at bounding box center [1471, 494] width 4 height 11
click at [1411, 480] on div "Edit" at bounding box center [1386, 480] width 117 height 33
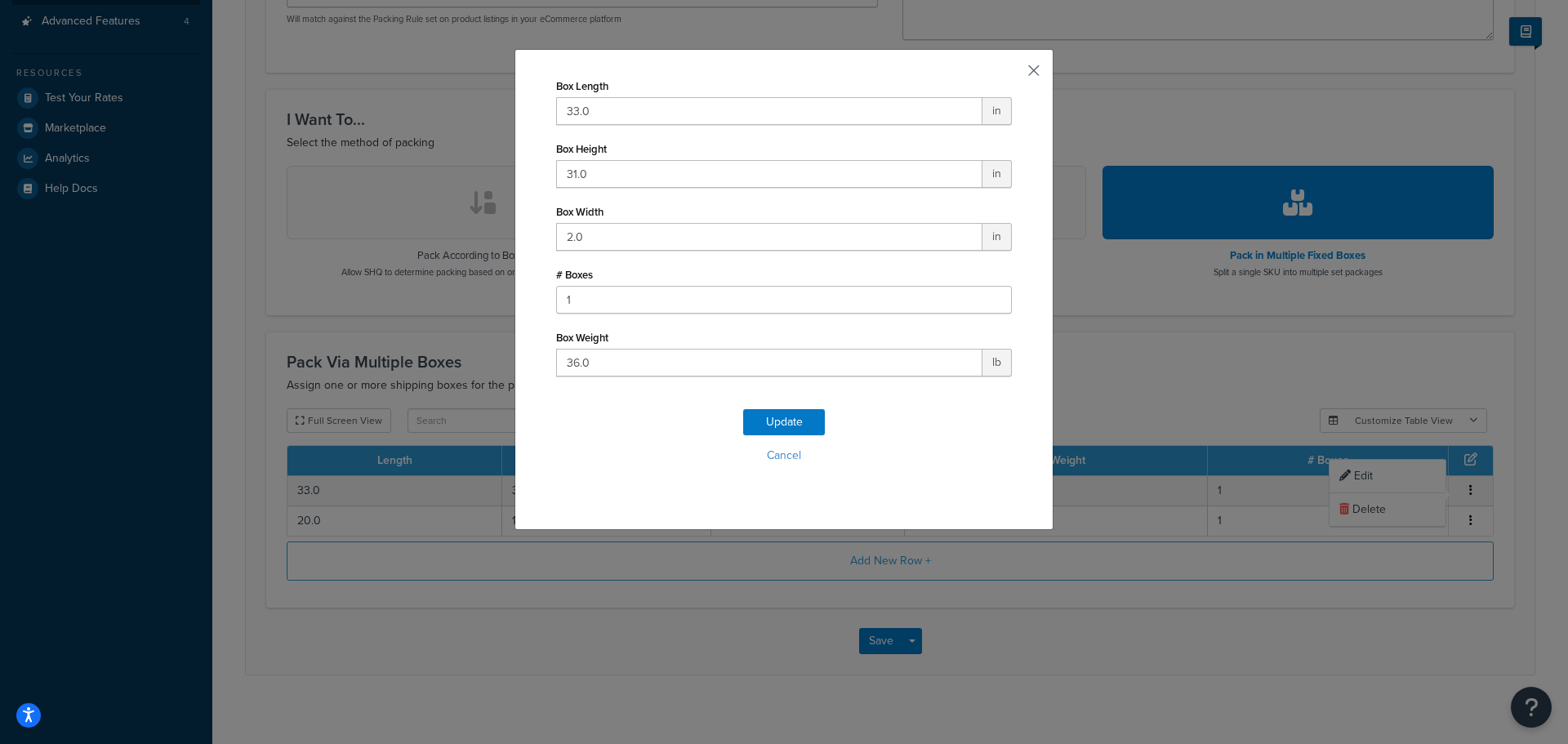
click at [1012, 74] on button "button" at bounding box center [1009, 76] width 4 height 4
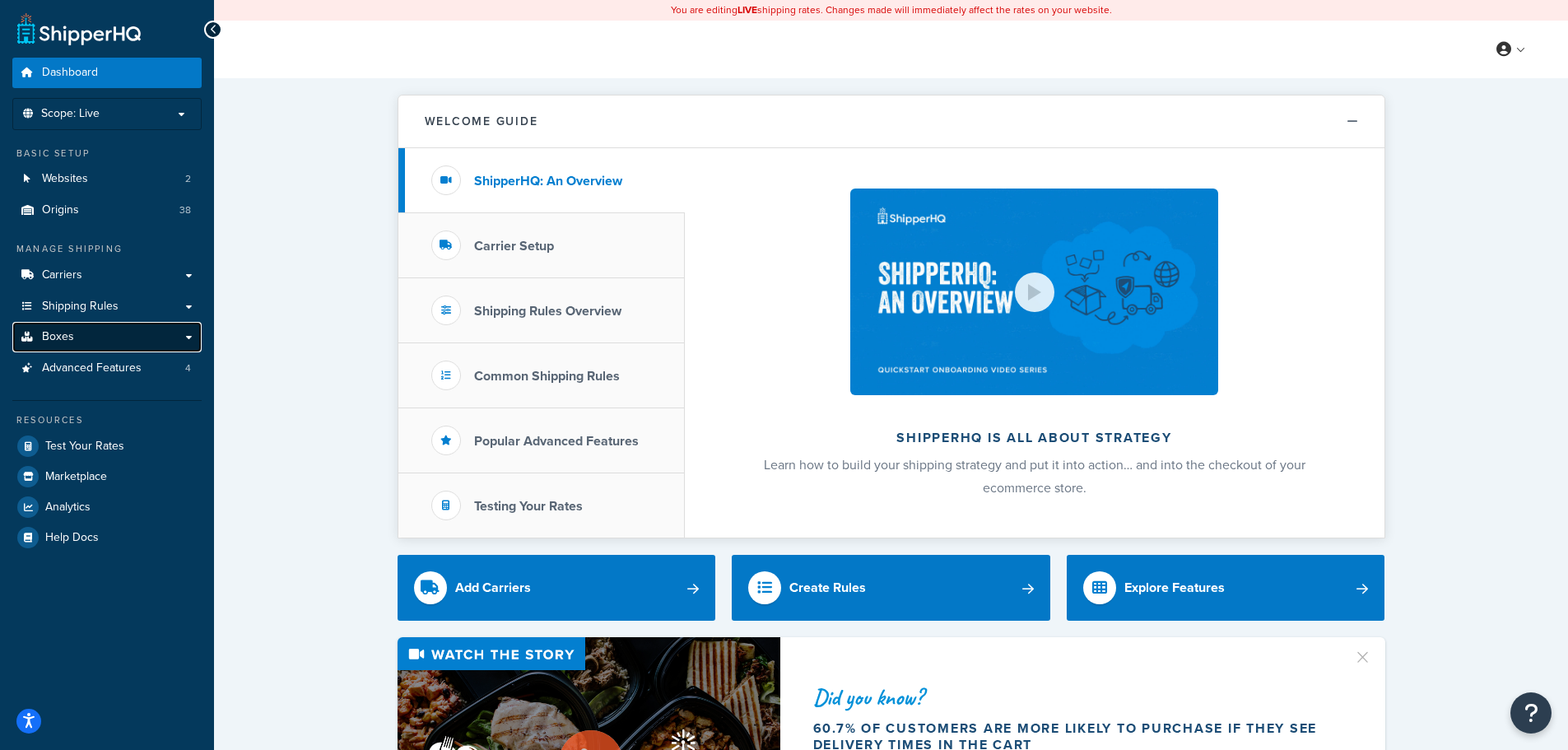
click at [85, 332] on link "Boxes" at bounding box center [107, 337] width 189 height 31
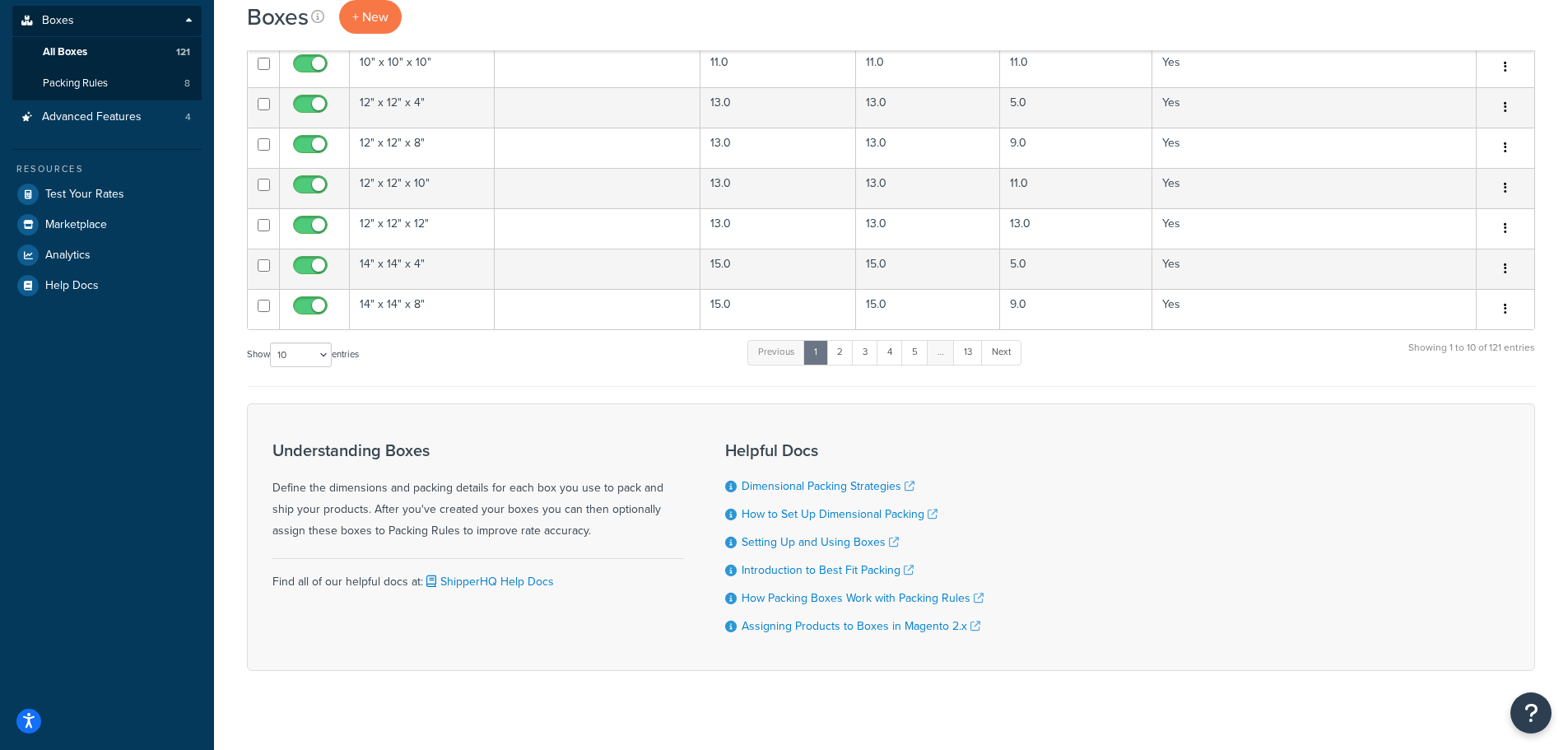
scroll to position [341, 0]
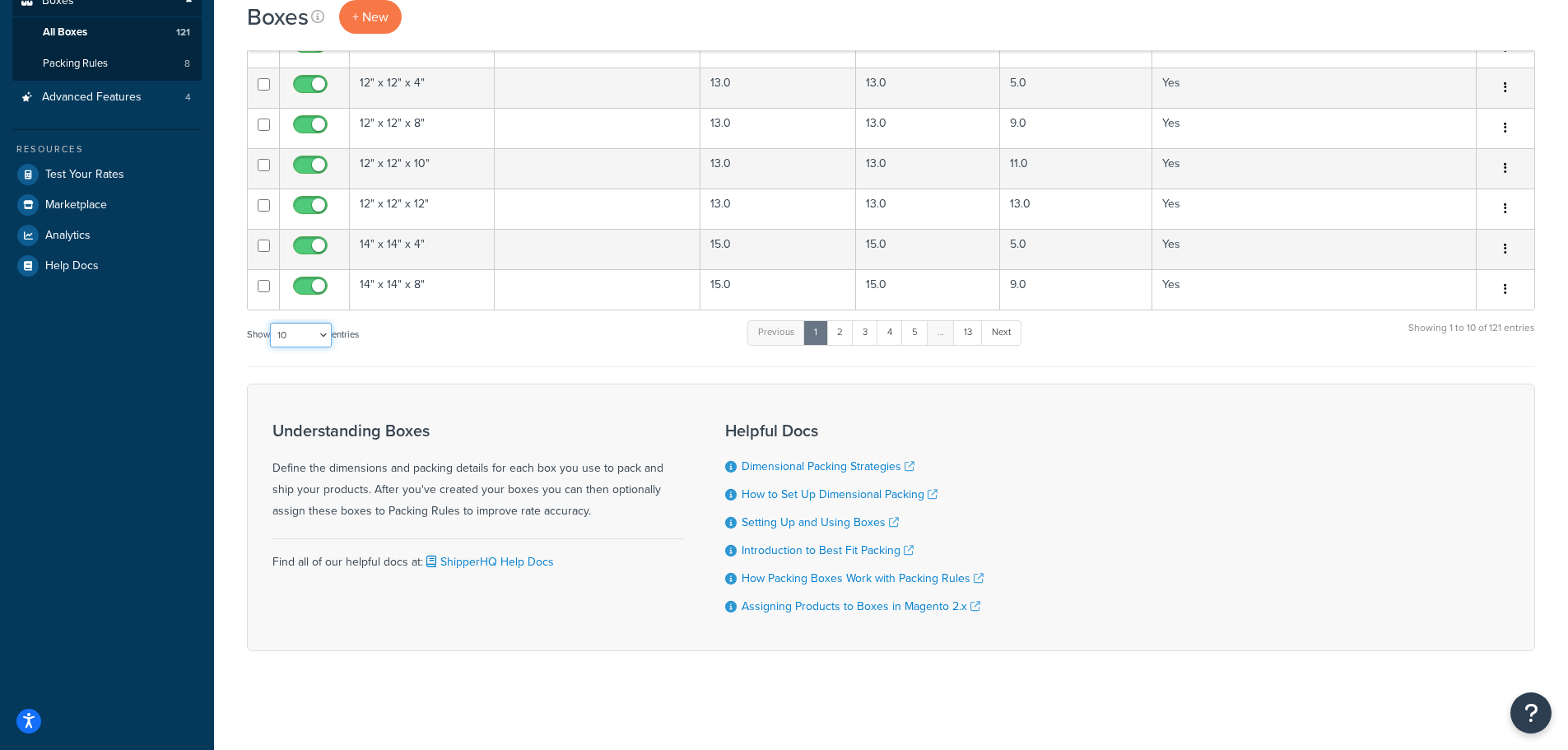
click at [309, 337] on select "10 15 25 50 100 1000" at bounding box center [300, 335] width 62 height 25
select select "1000"
click at [272, 323] on select "10 15 25 50 100 1000" at bounding box center [300, 335] width 62 height 25
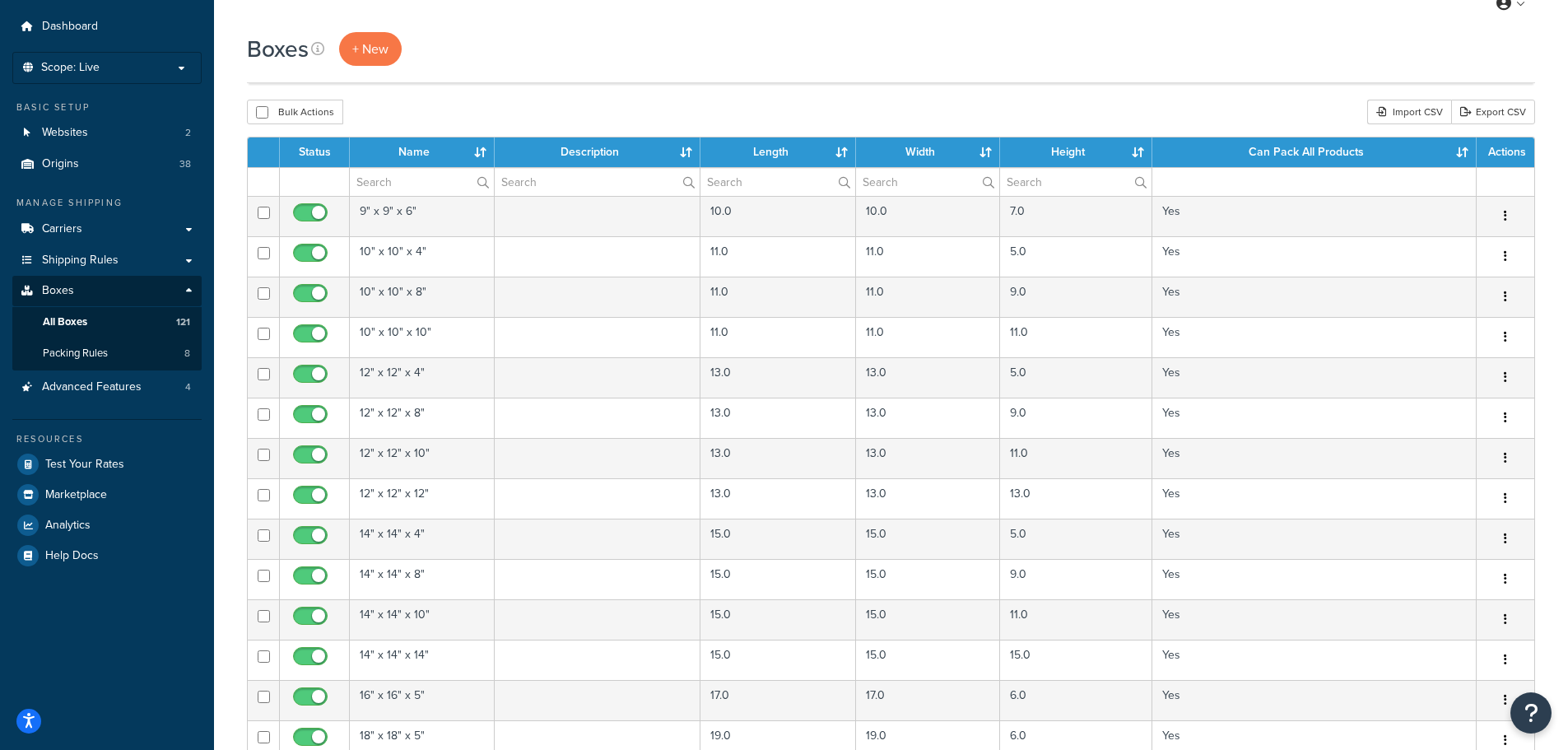
scroll to position [0, 0]
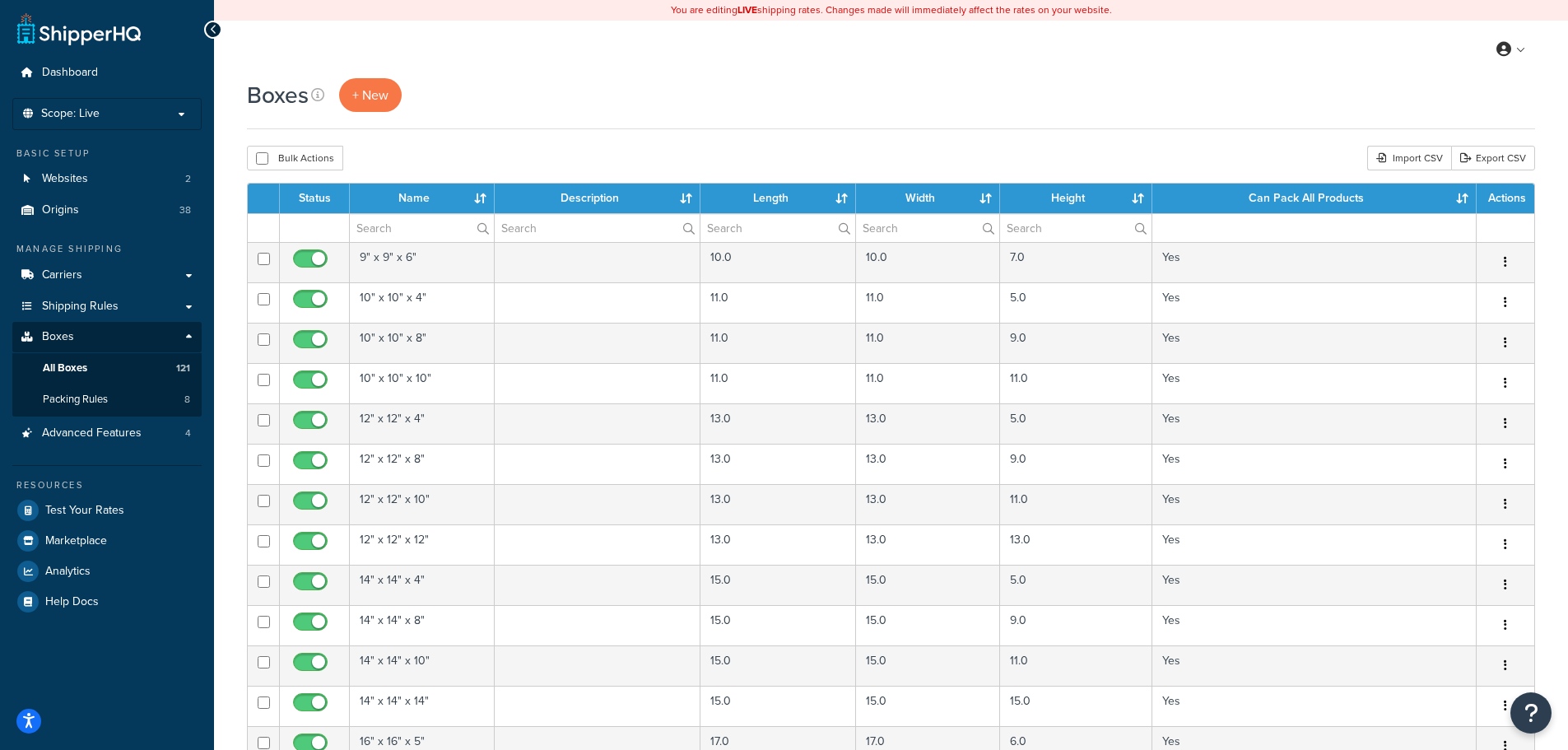
click at [477, 196] on th "Name" at bounding box center [423, 198] width 145 height 30
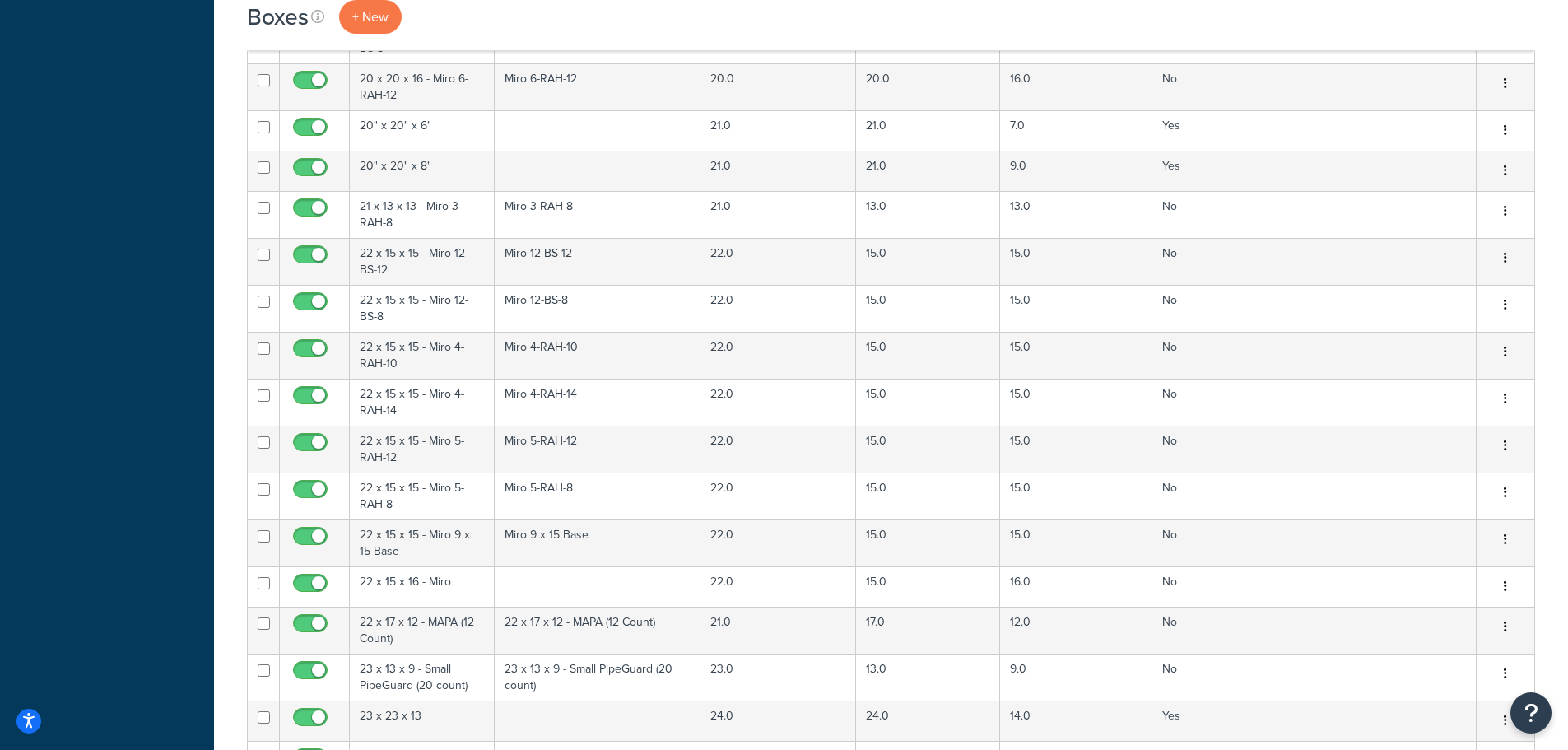
scroll to position [2553, 0]
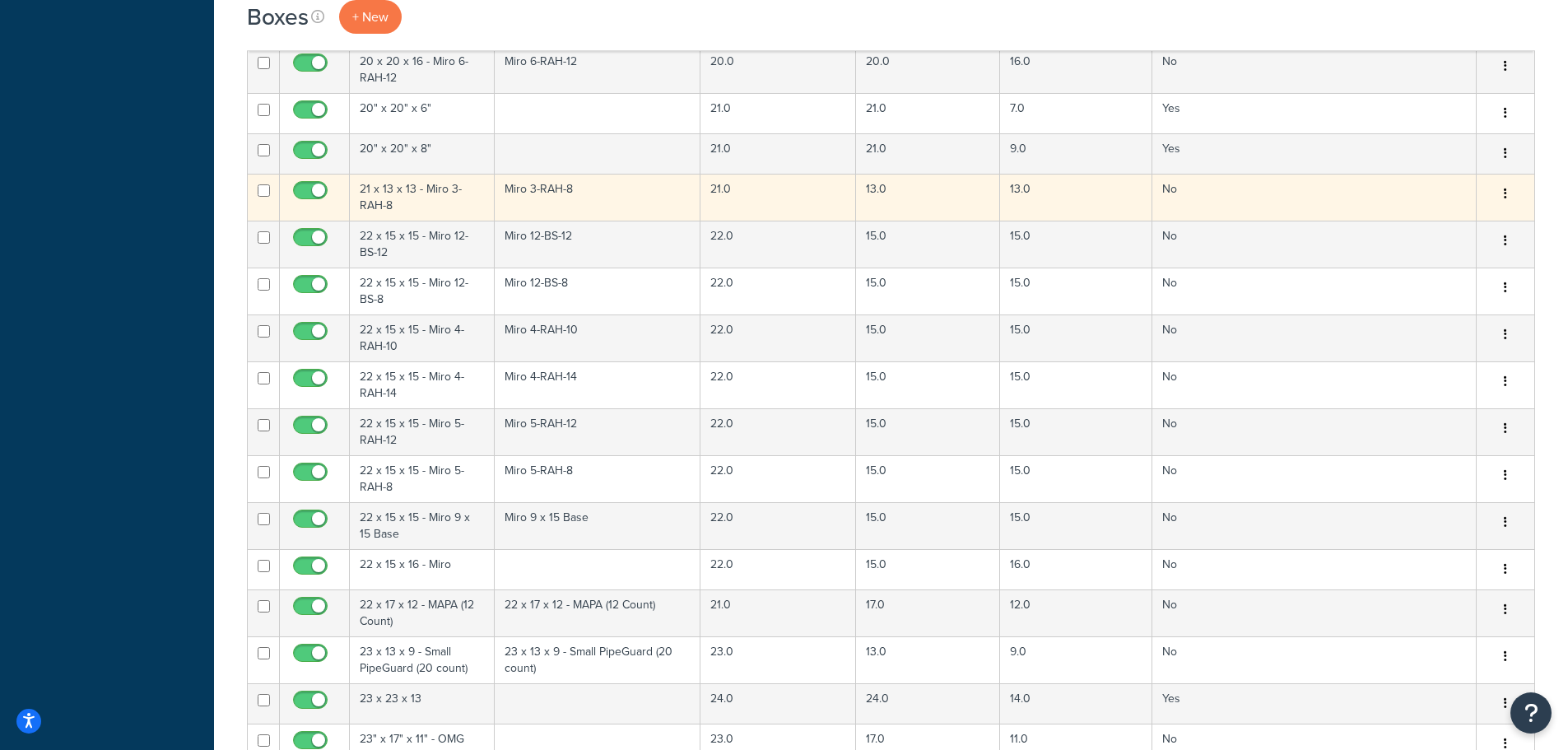
click at [542, 178] on td "Miro 3-RAH-8" at bounding box center [598, 197] width 207 height 47
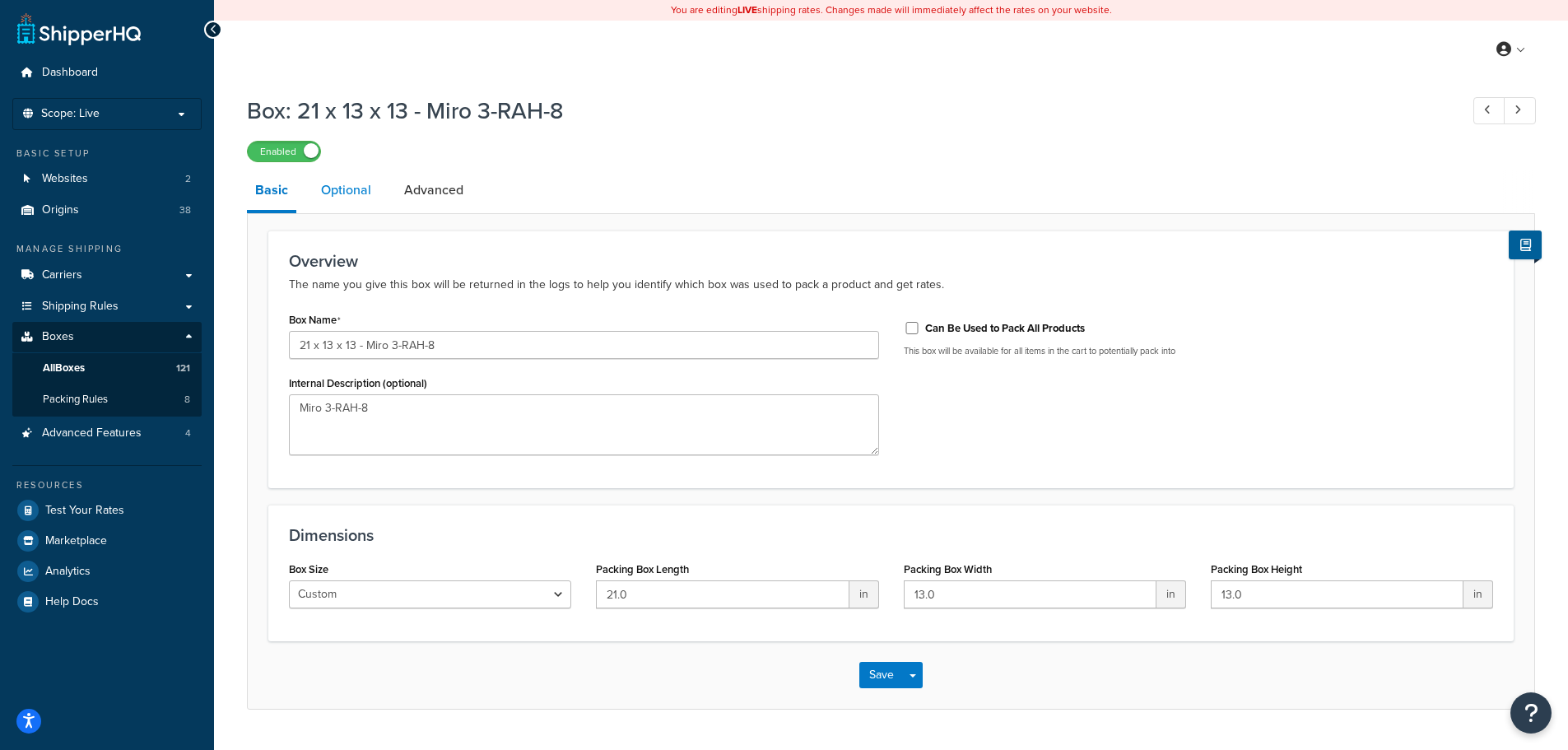
click at [344, 198] on link "Optional" at bounding box center [347, 190] width 67 height 40
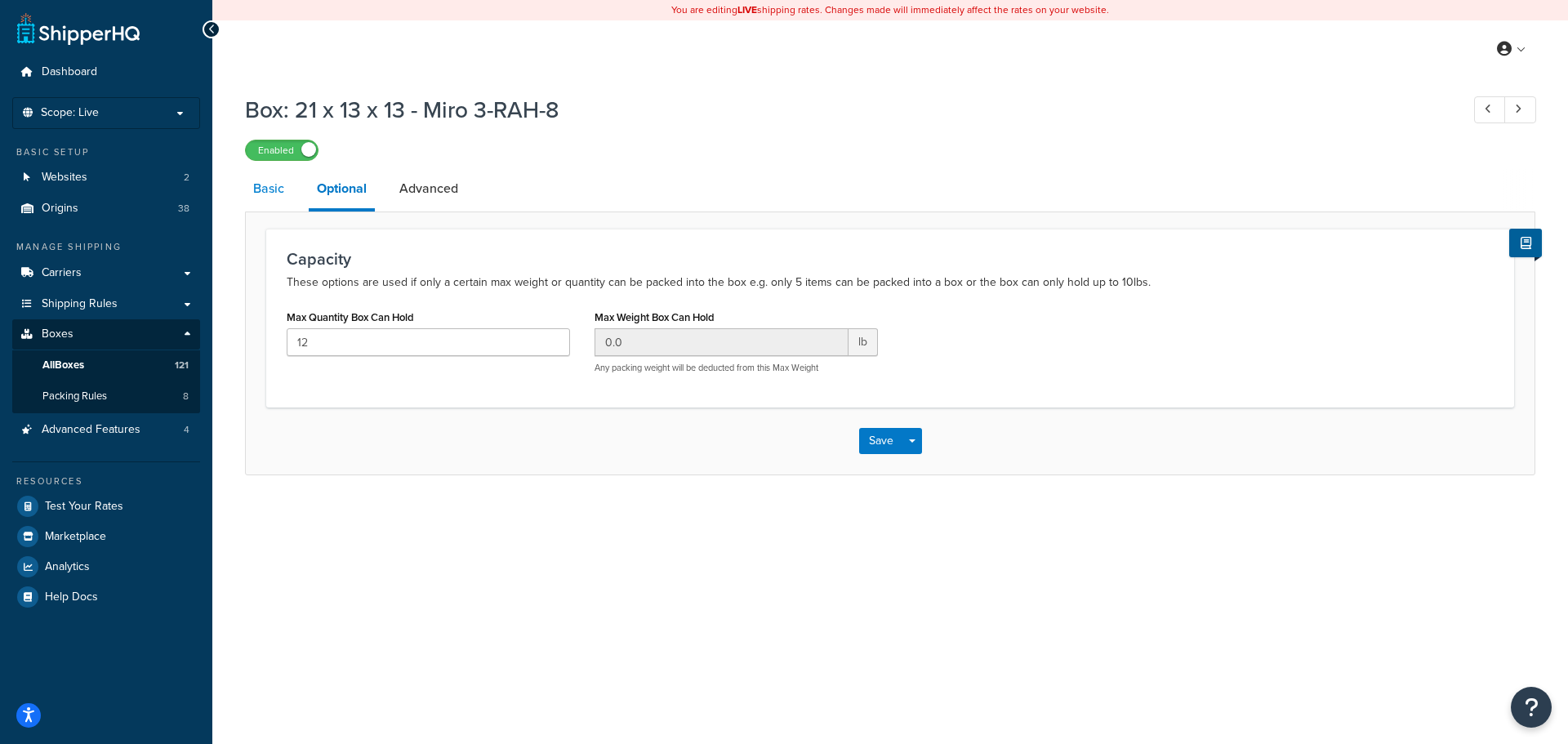
click at [262, 189] on link "Basic" at bounding box center [269, 189] width 48 height 40
